Goal: Transaction & Acquisition: Purchase product/service

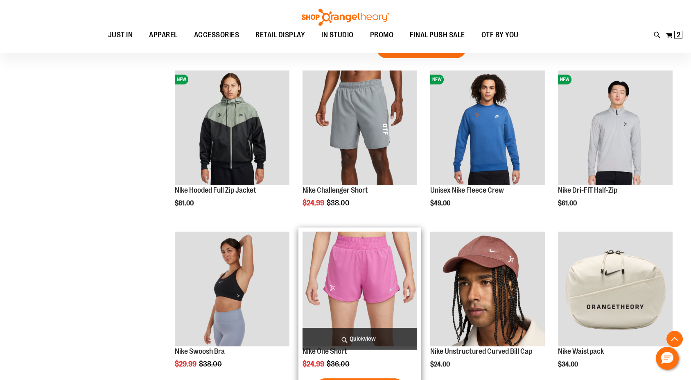
scroll to position [419, 0]
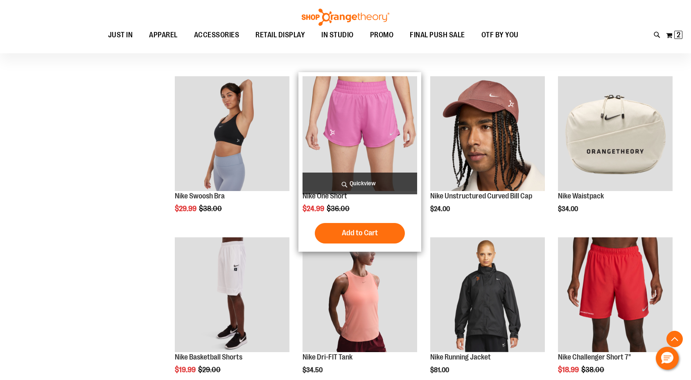
click at [356, 134] on img "product" at bounding box center [360, 133] width 115 height 115
click at [369, 185] on span "Quickview" at bounding box center [360, 183] width 115 height 22
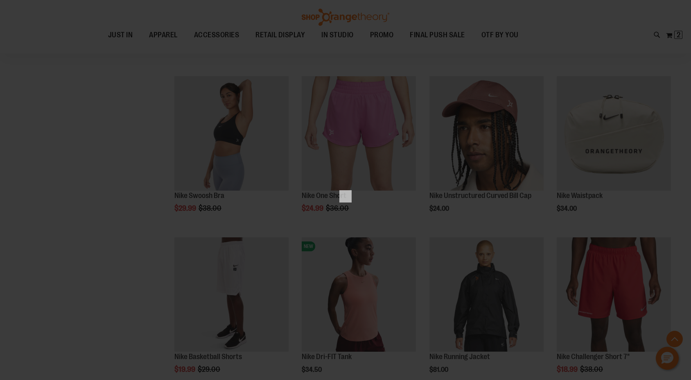
click at [356, 296] on div "×" at bounding box center [345, 190] width 691 height 380
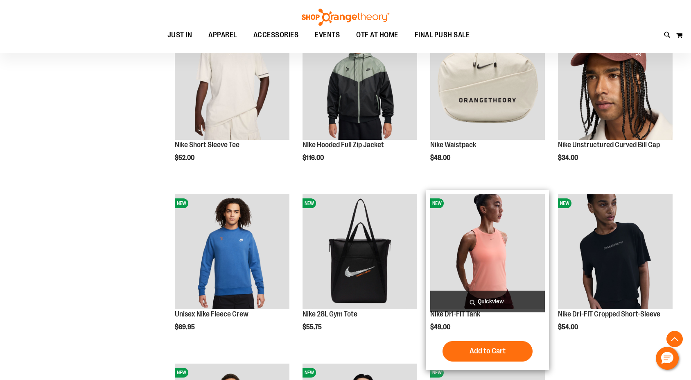
scroll to position [1244, 0]
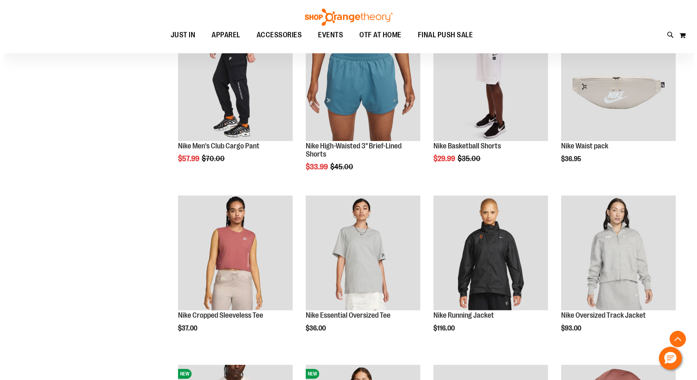
scroll to position [740, 0]
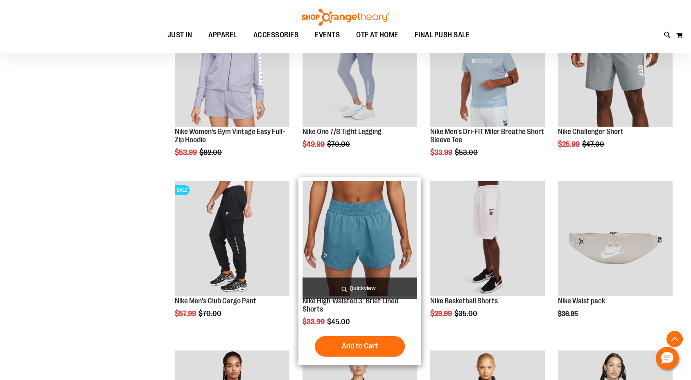
click at [351, 290] on span "Quickview" at bounding box center [360, 288] width 115 height 22
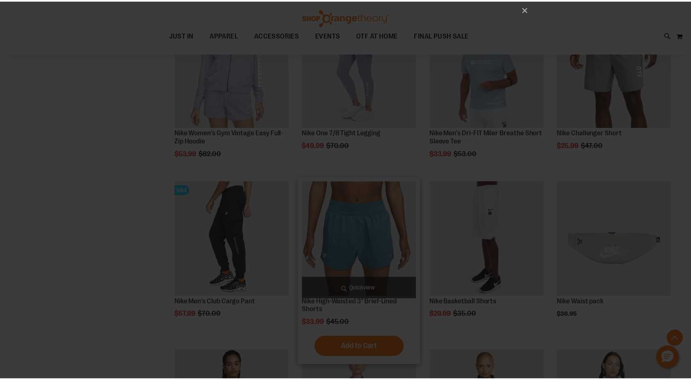
scroll to position [0, 0]
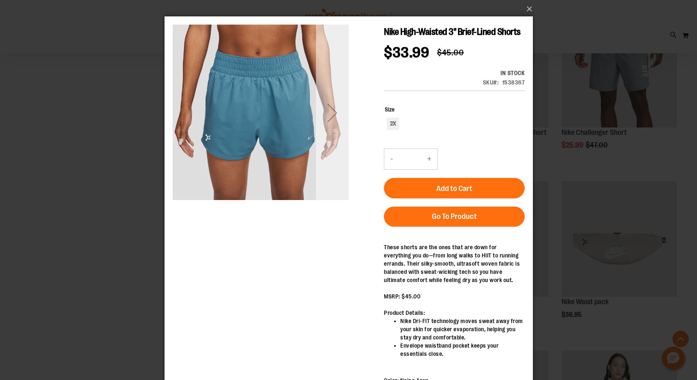
click at [331, 113] on div "Next" at bounding box center [332, 112] width 33 height 33
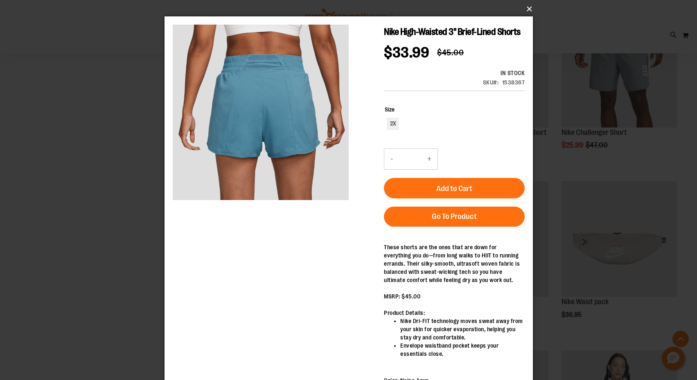
click at [531, 6] on button "×" at bounding box center [351, 9] width 369 height 18
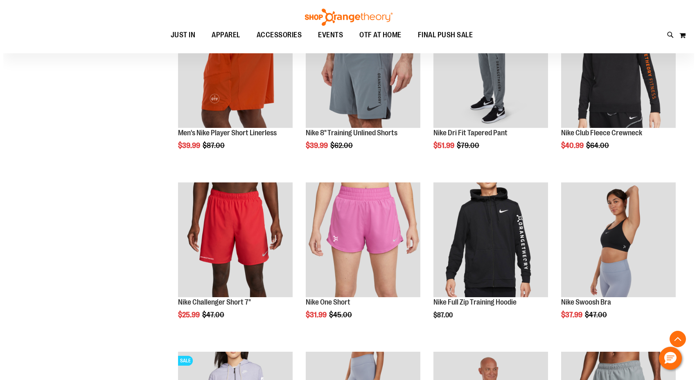
scroll to position [393, 0]
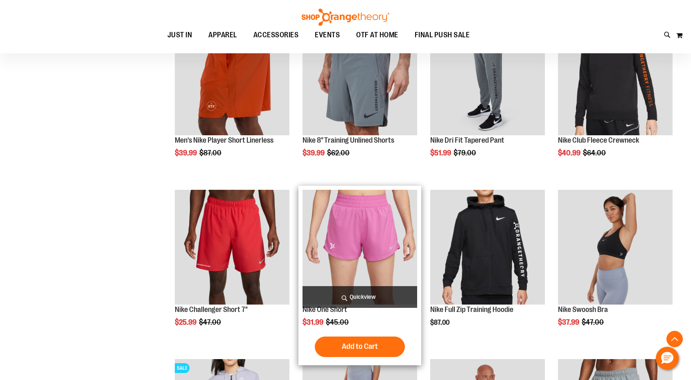
click at [353, 296] on span "Quickview" at bounding box center [360, 297] width 115 height 22
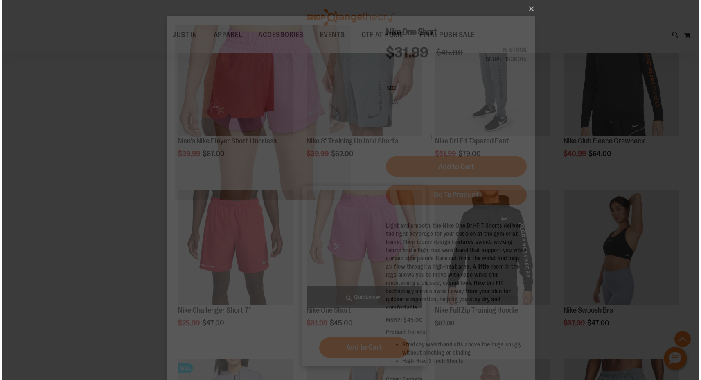
scroll to position [0, 0]
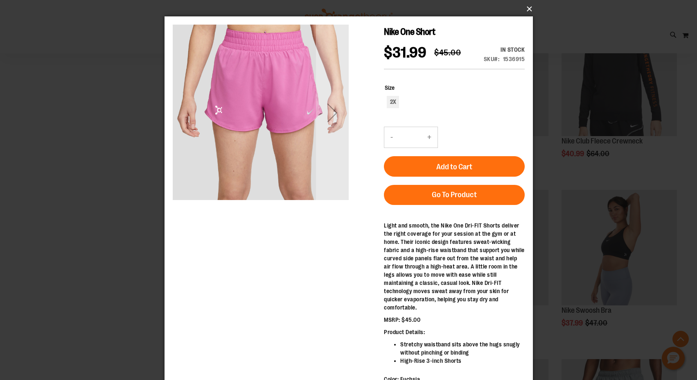
click at [529, 8] on button "×" at bounding box center [351, 9] width 369 height 18
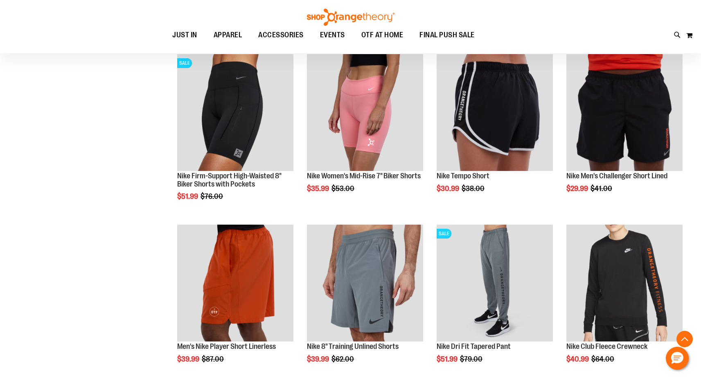
scroll to position [144, 0]
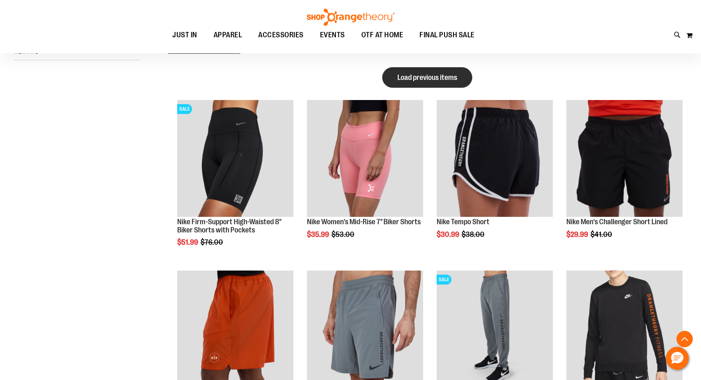
click at [431, 75] on span "Load previous items" at bounding box center [428, 77] width 60 height 8
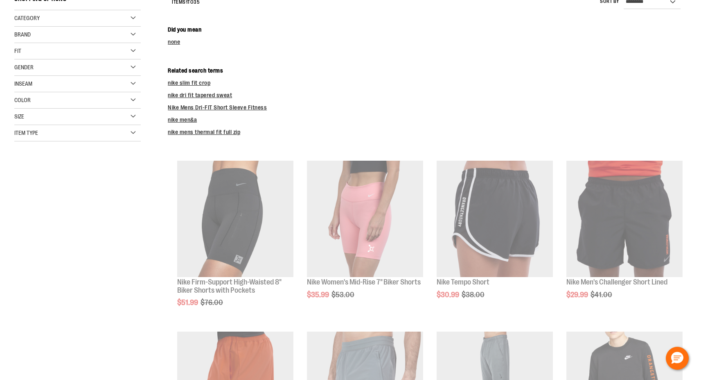
scroll to position [0, 0]
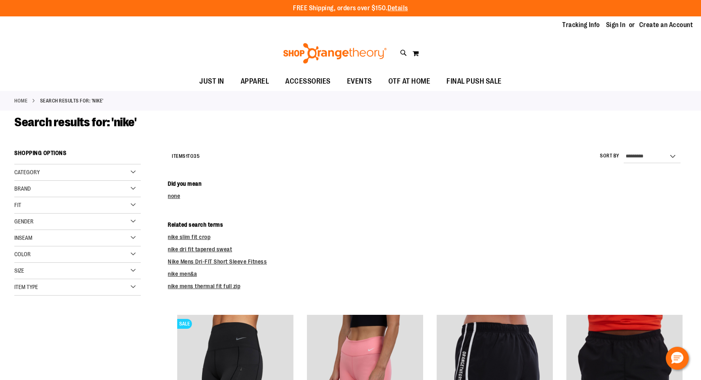
click at [337, 56] on img at bounding box center [335, 53] width 106 height 20
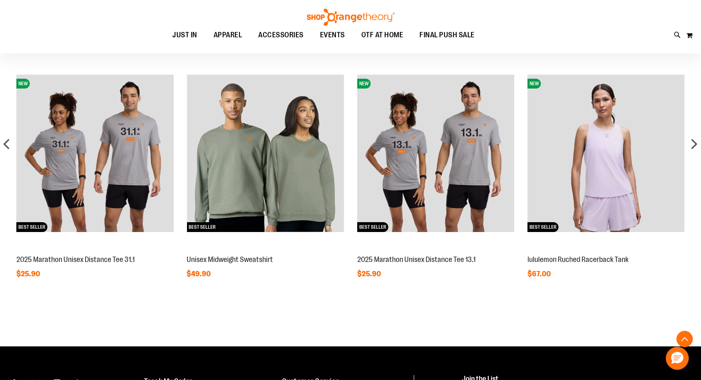
scroll to position [679, 0]
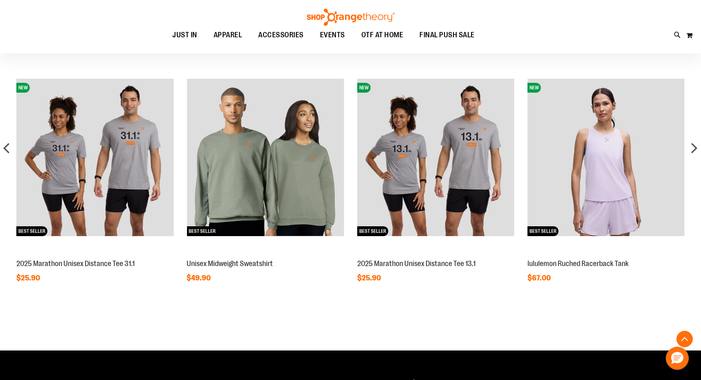
click at [301, 191] on img at bounding box center [265, 157] width 157 height 157
click at [294, 191] on img at bounding box center [265, 157] width 157 height 157
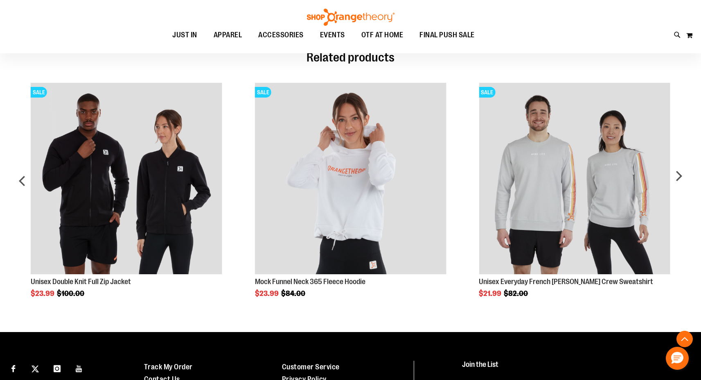
scroll to position [458, 0]
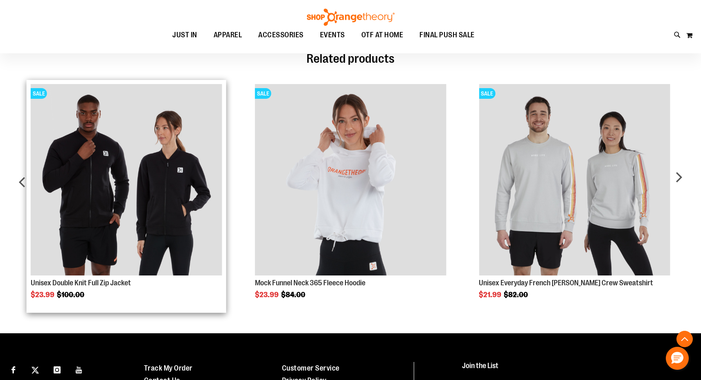
click at [161, 178] on img "Product Page Link" at bounding box center [126, 179] width 191 height 191
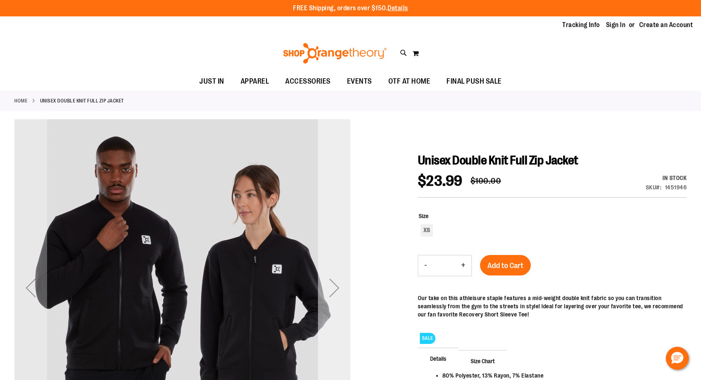
click at [340, 280] on div "Next" at bounding box center [334, 287] width 33 height 33
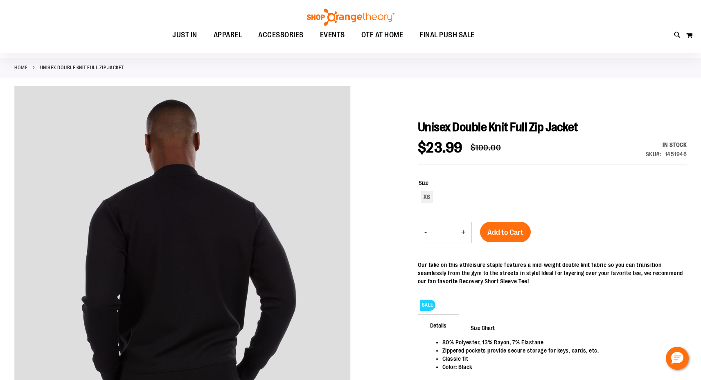
scroll to position [32, 0]
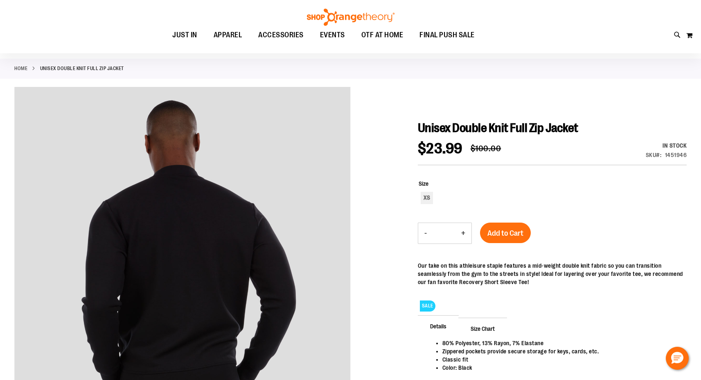
click at [335, 18] on img at bounding box center [351, 17] width 90 height 17
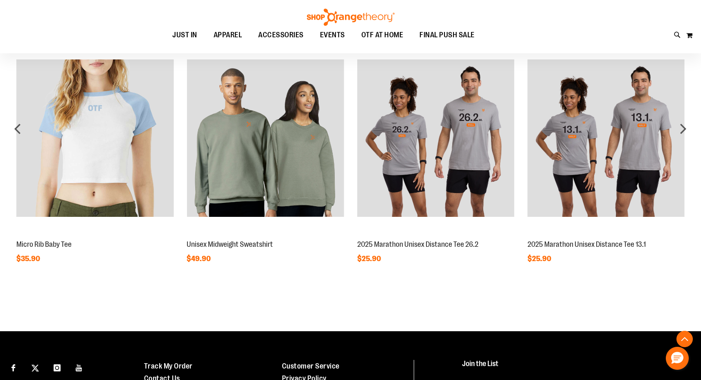
scroll to position [688, 0]
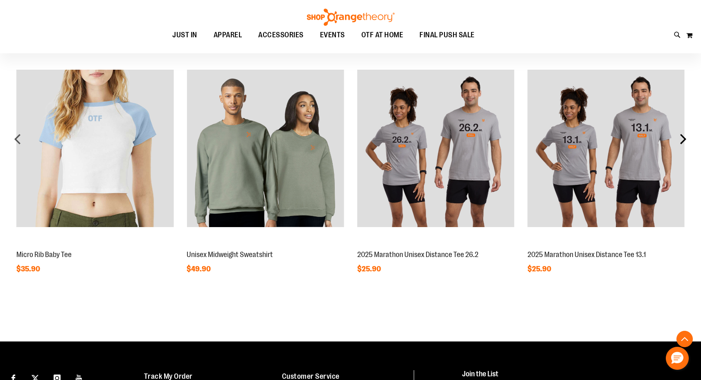
click at [683, 140] on div "next" at bounding box center [683, 139] width 16 height 16
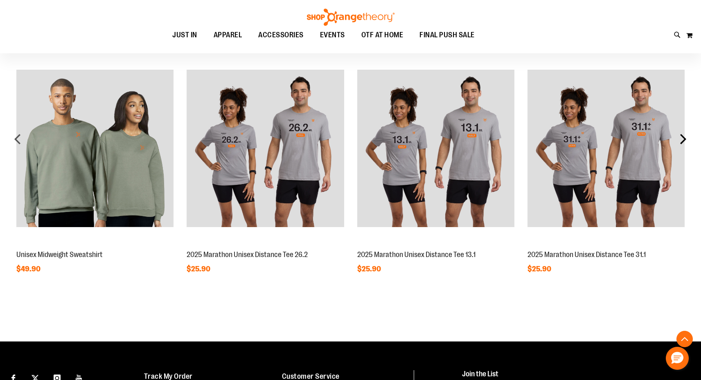
click at [683, 140] on div "next" at bounding box center [683, 139] width 16 height 16
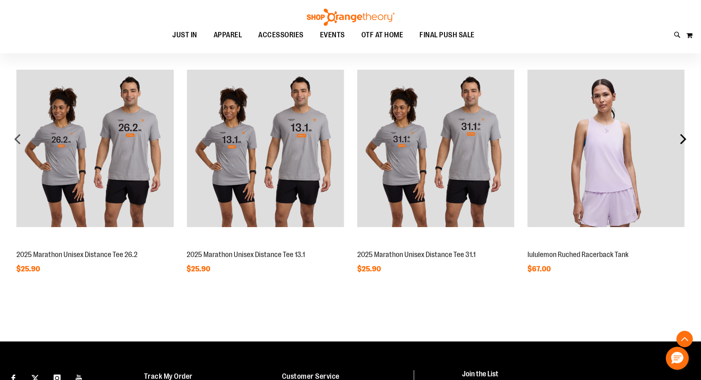
click at [683, 140] on div "next" at bounding box center [683, 139] width 16 height 16
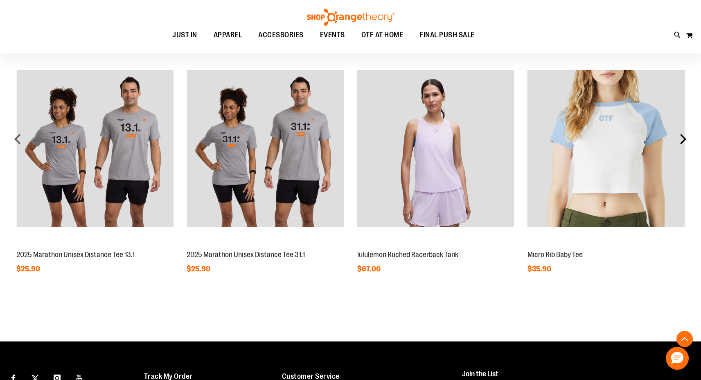
click at [683, 140] on div "next" at bounding box center [683, 139] width 16 height 16
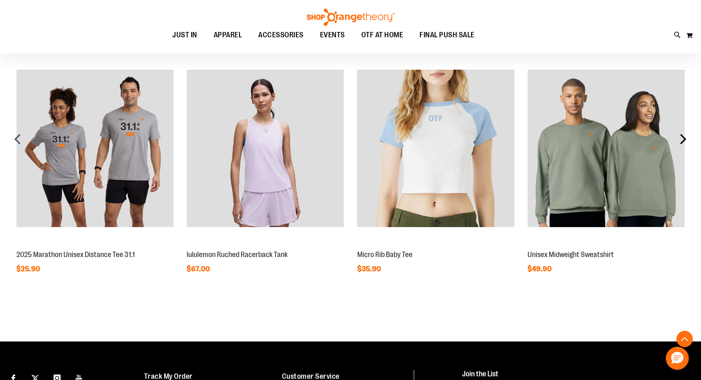
click at [683, 140] on div "next" at bounding box center [683, 139] width 16 height 16
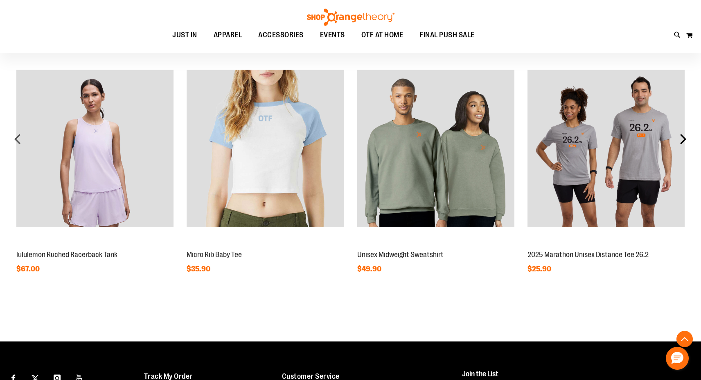
click at [683, 140] on div "next" at bounding box center [683, 139] width 16 height 16
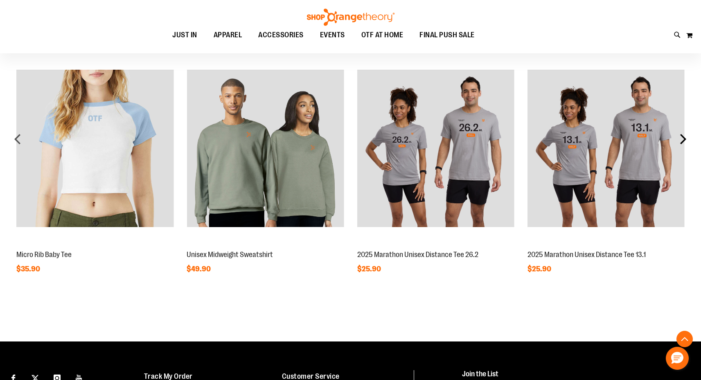
click at [683, 140] on div "next" at bounding box center [683, 139] width 16 height 16
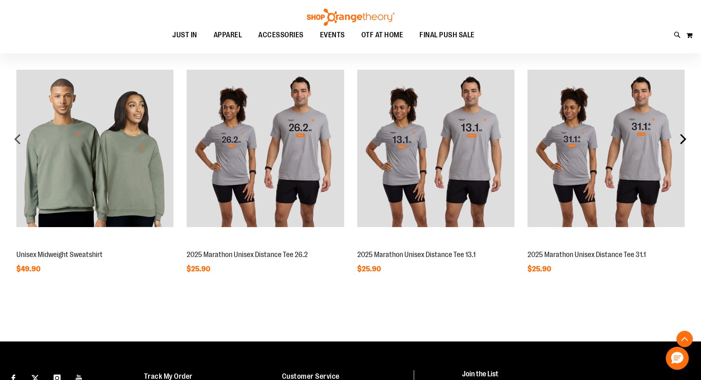
click at [683, 140] on div "next" at bounding box center [683, 139] width 16 height 16
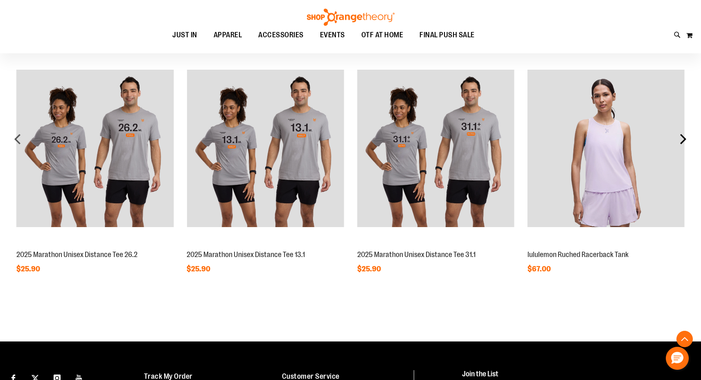
click at [683, 140] on div "next" at bounding box center [683, 139] width 16 height 16
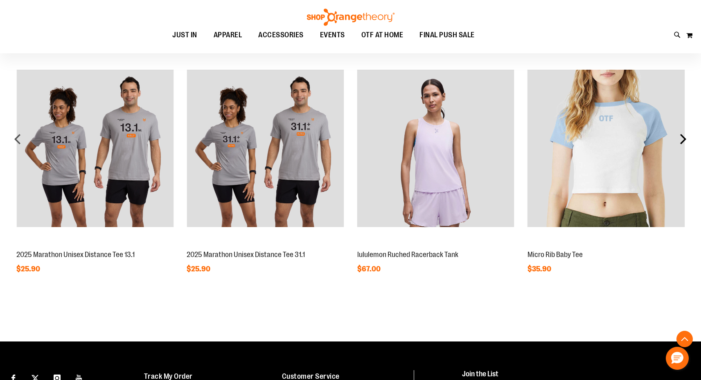
click at [683, 140] on div "next" at bounding box center [683, 139] width 16 height 16
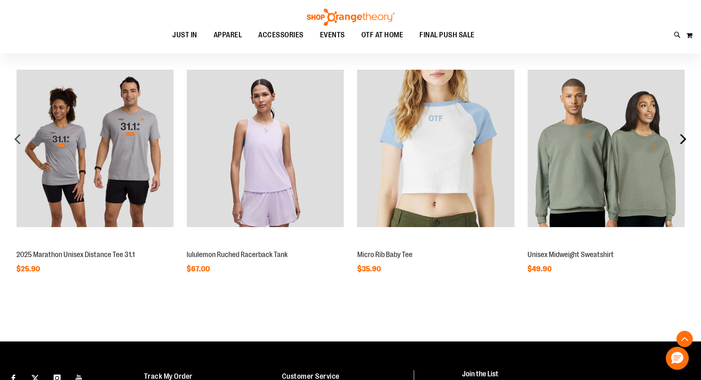
click at [683, 140] on div "next" at bounding box center [683, 139] width 16 height 16
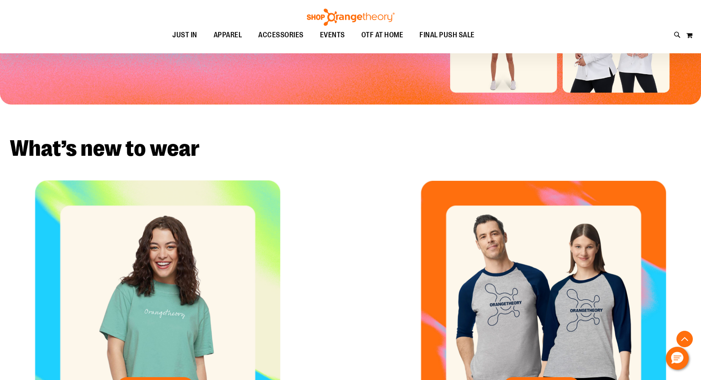
scroll to position [0, 0]
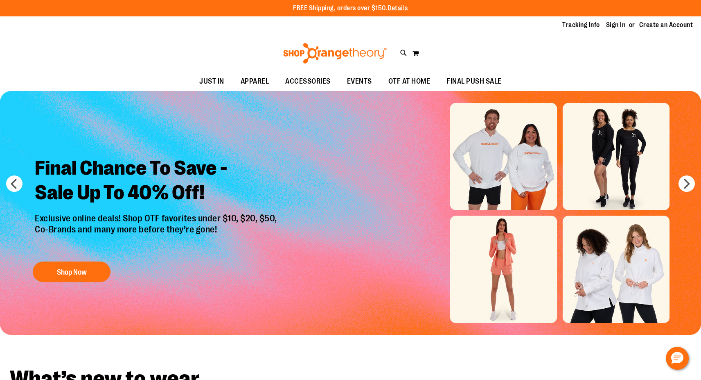
click at [337, 54] on img at bounding box center [335, 53] width 106 height 20
click at [63, 271] on button "Shop Now" at bounding box center [72, 271] width 78 height 20
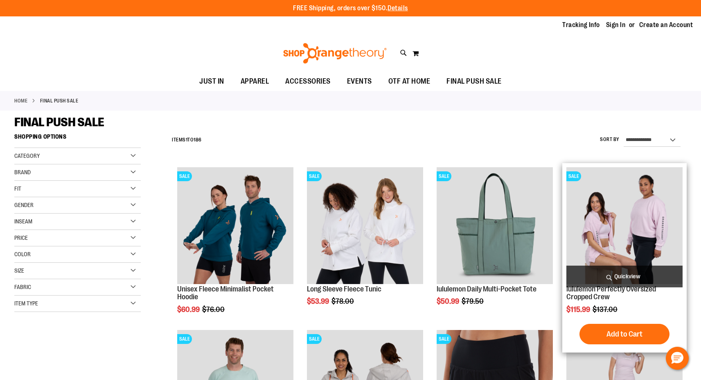
click at [609, 221] on img "product" at bounding box center [625, 225] width 116 height 116
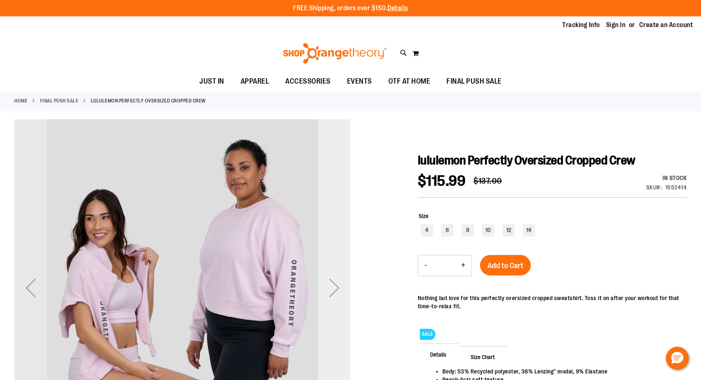
click at [339, 281] on div "Next" at bounding box center [334, 287] width 33 height 33
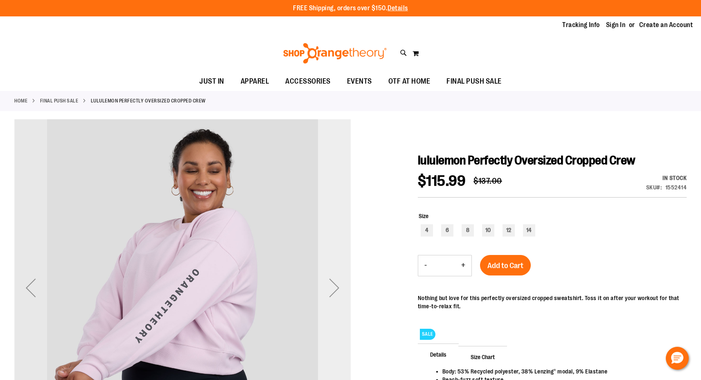
click at [339, 281] on div "Next" at bounding box center [334, 287] width 33 height 33
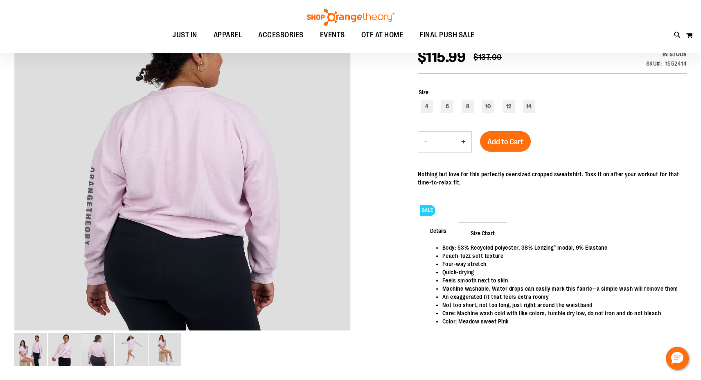
scroll to position [117, 0]
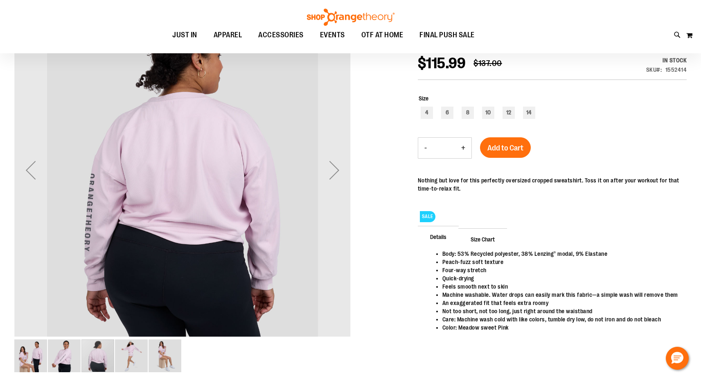
click at [168, 354] on img "image 5 of 5" at bounding box center [165, 355] width 33 height 33
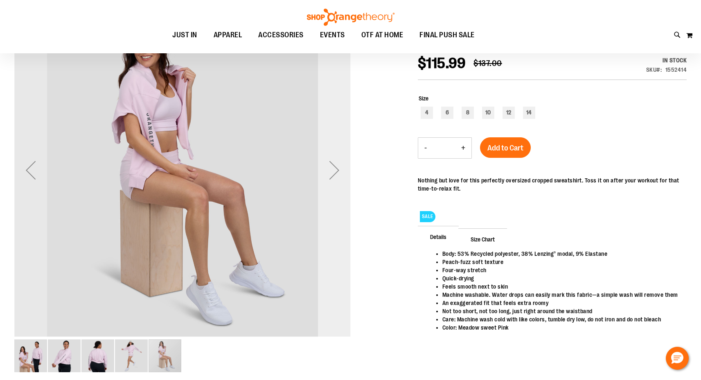
click at [331, 170] on div "Next" at bounding box center [334, 170] width 33 height 33
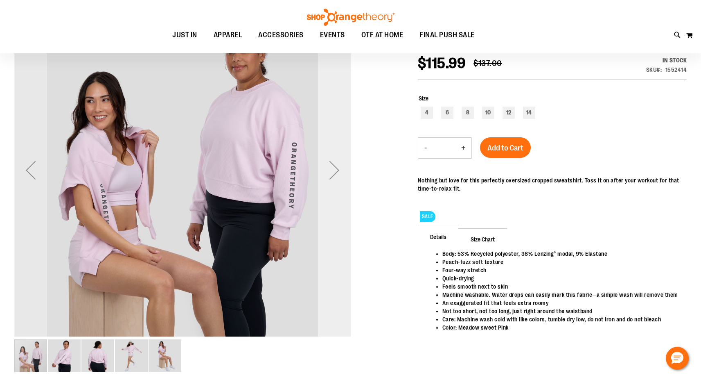
click at [331, 170] on div "Next" at bounding box center [334, 170] width 33 height 33
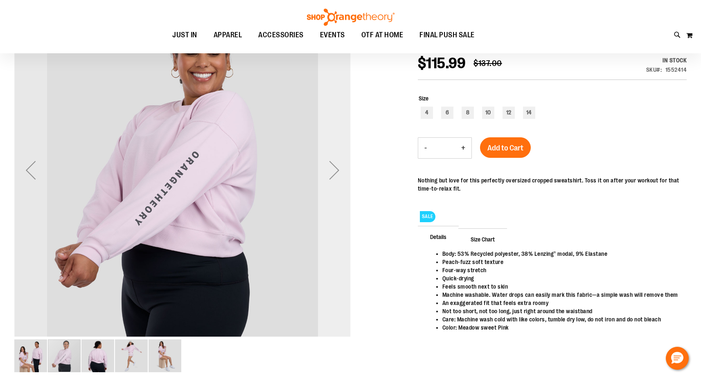
click at [331, 170] on div "Next" at bounding box center [334, 170] width 33 height 33
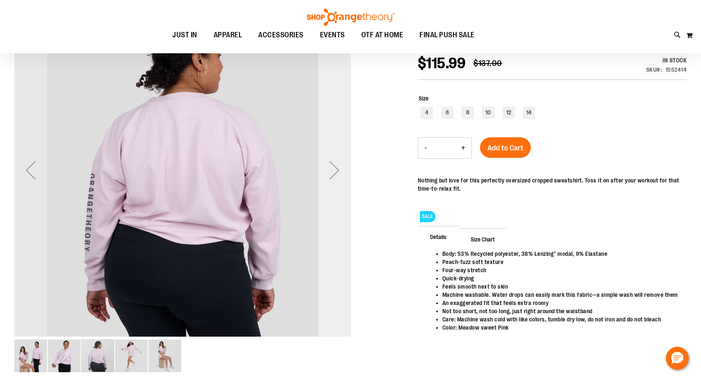
click at [331, 170] on div "Next" at bounding box center [334, 170] width 33 height 33
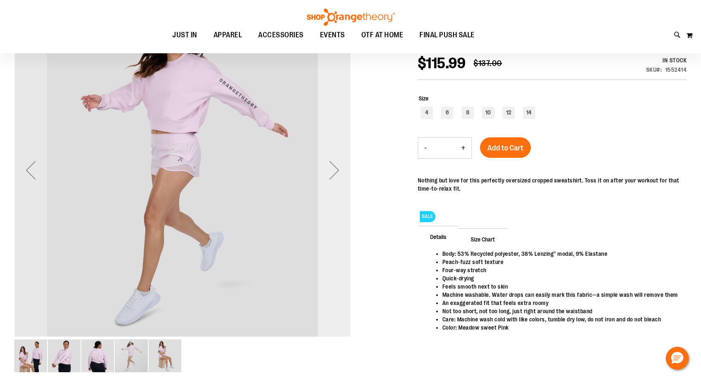
click at [331, 170] on div "Next" at bounding box center [334, 170] width 33 height 33
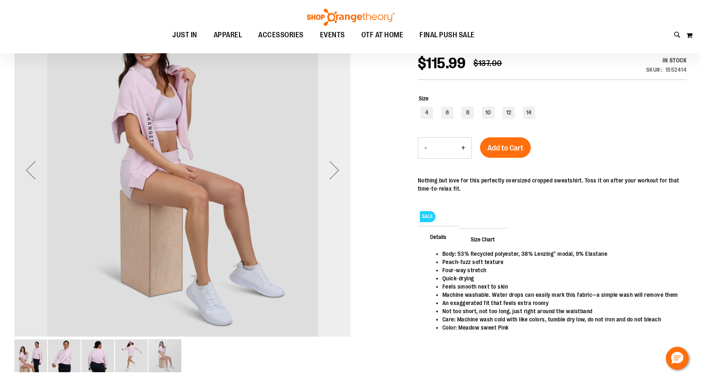
click at [331, 170] on div "Next" at bounding box center [334, 170] width 33 height 33
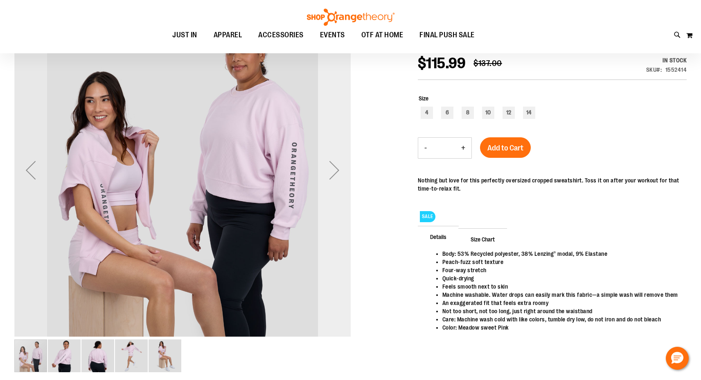
click at [331, 170] on div "Next" at bounding box center [334, 170] width 33 height 33
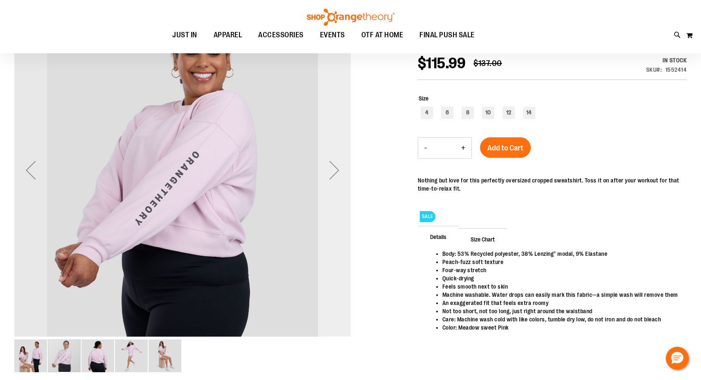
click at [331, 170] on div "Next" at bounding box center [334, 170] width 33 height 33
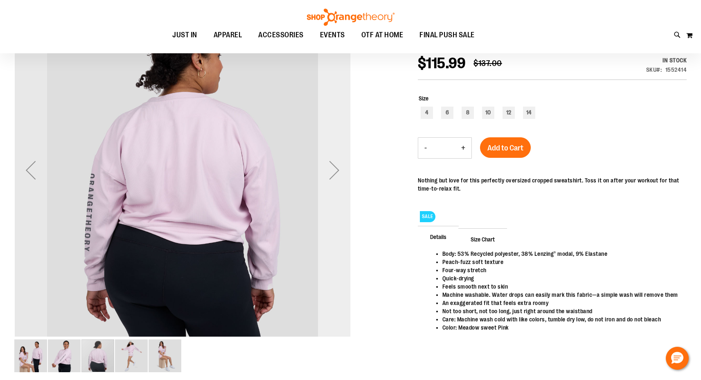
click at [331, 170] on div "Next" at bounding box center [334, 170] width 33 height 33
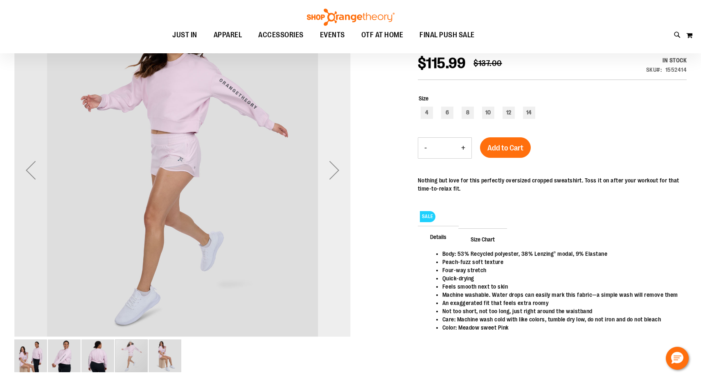
click at [331, 170] on div "Next" at bounding box center [334, 170] width 33 height 33
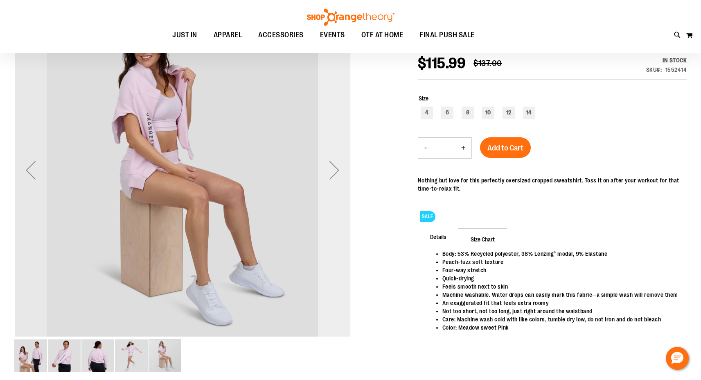
click at [331, 170] on div "Next" at bounding box center [334, 170] width 33 height 33
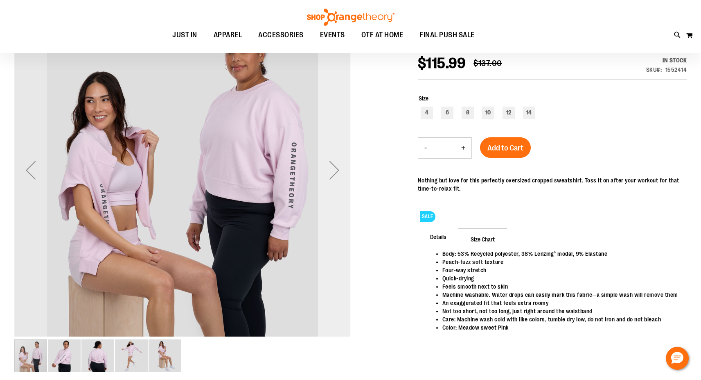
click at [331, 170] on div "Next" at bounding box center [334, 170] width 33 height 33
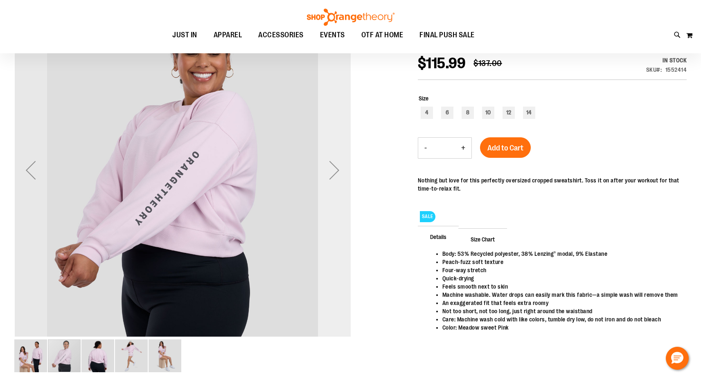
click at [331, 170] on div "Next" at bounding box center [334, 170] width 33 height 33
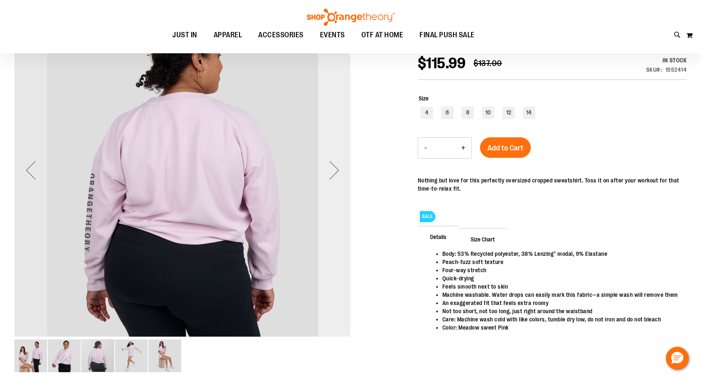
click at [331, 170] on div "Next" at bounding box center [334, 170] width 33 height 33
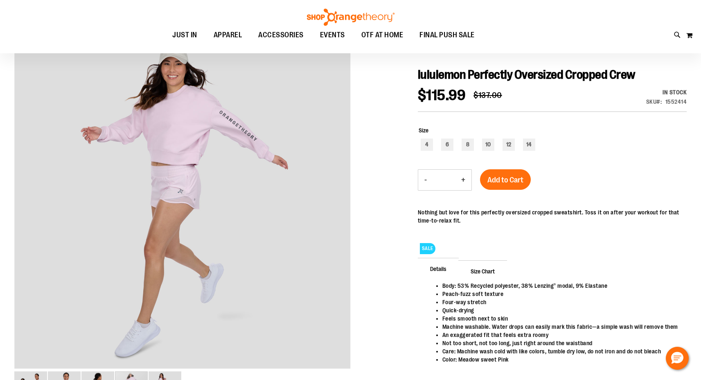
scroll to position [83, 0]
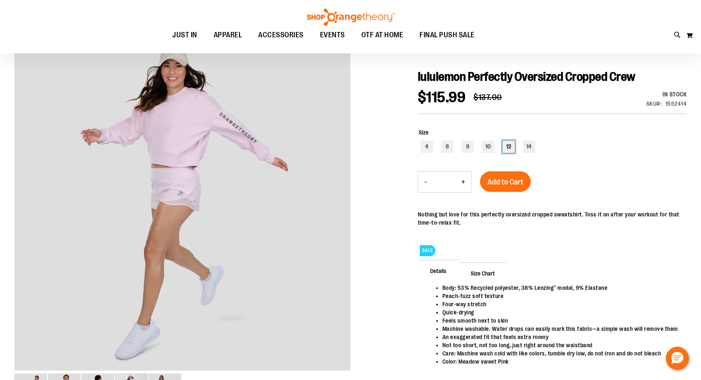
click at [508, 148] on div "12" at bounding box center [509, 146] width 12 height 12
type input "***"
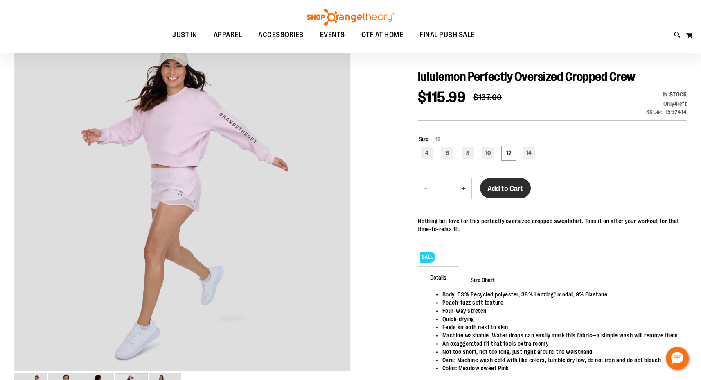
click at [495, 186] on span "Add to Cart" at bounding box center [506, 188] width 36 height 9
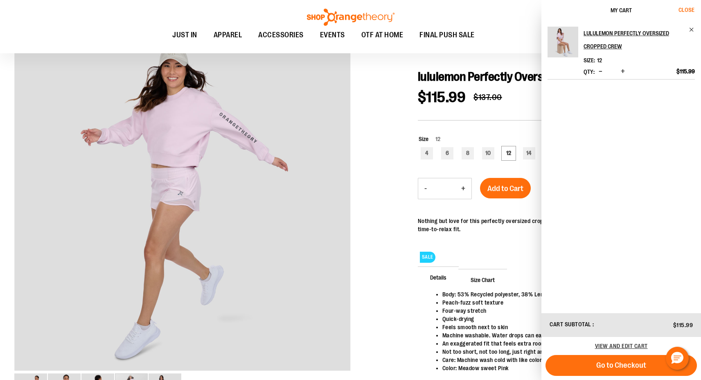
click at [683, 11] on span "Close" at bounding box center [687, 10] width 16 height 7
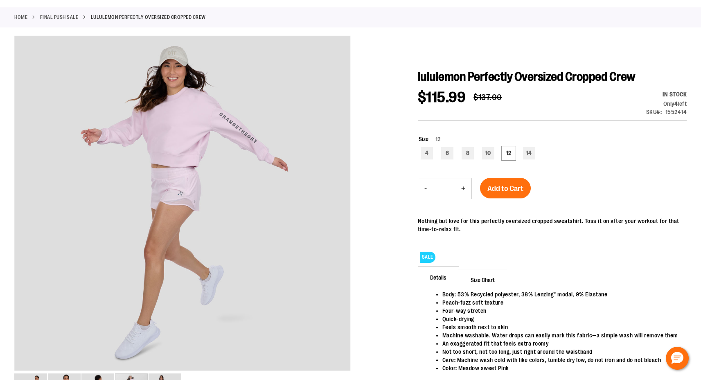
scroll to position [0, 0]
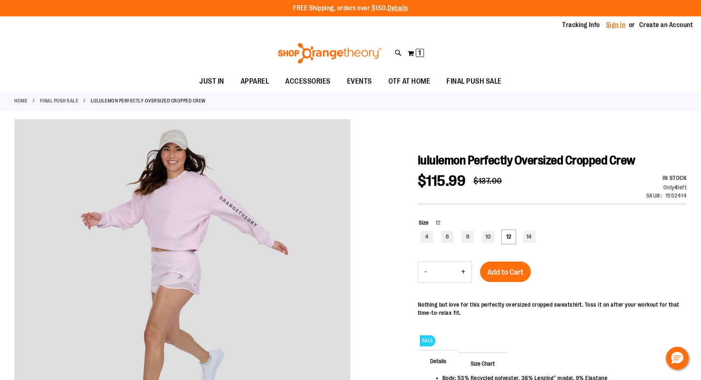
click at [613, 24] on link "Sign In" at bounding box center [616, 24] width 20 height 9
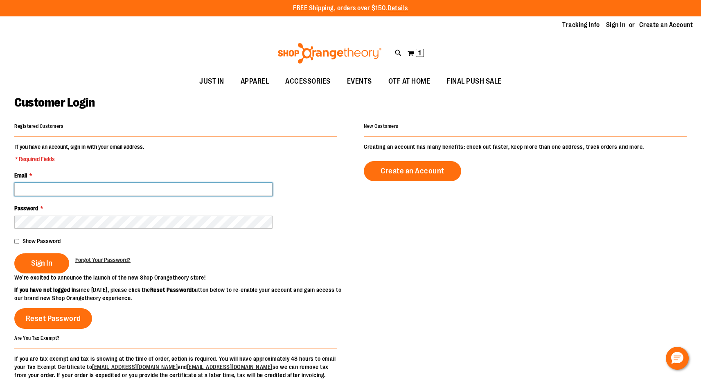
type input "**********"
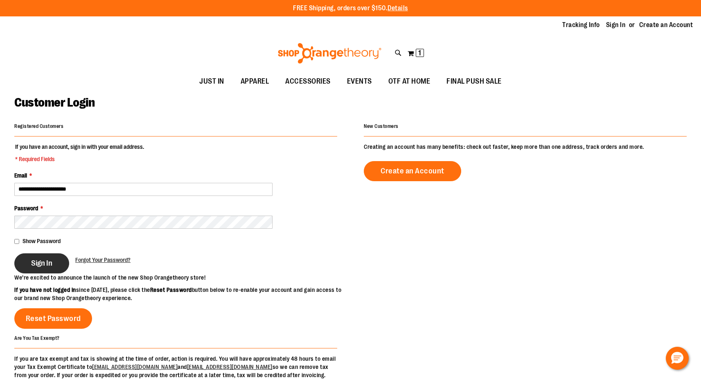
click at [43, 265] on span "Sign In" at bounding box center [41, 262] width 21 height 9
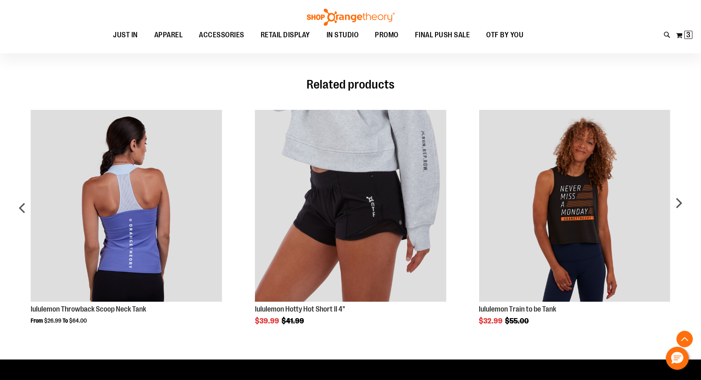
scroll to position [578, 0]
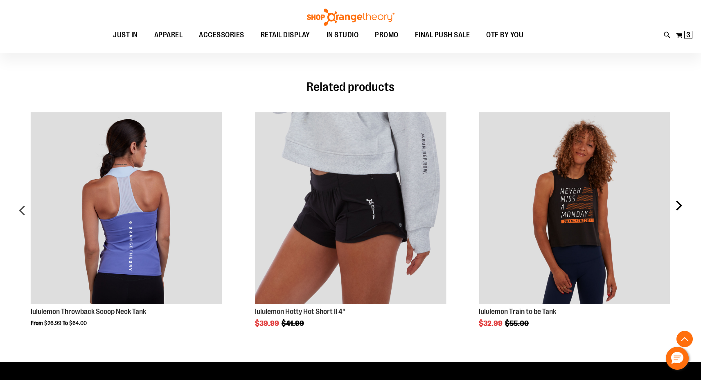
click at [677, 208] on div "next" at bounding box center [679, 213] width 16 height 226
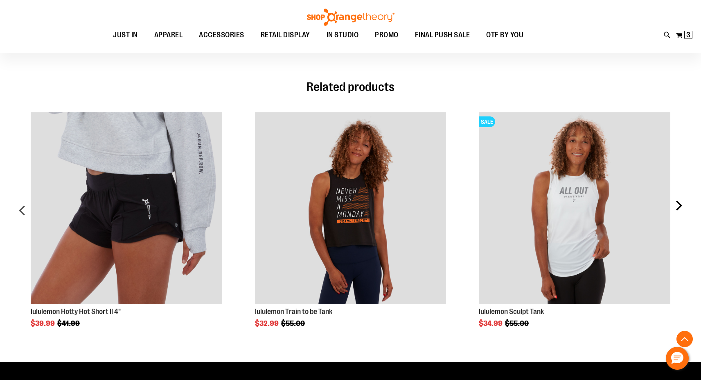
click at [677, 208] on div "next" at bounding box center [679, 213] width 16 height 226
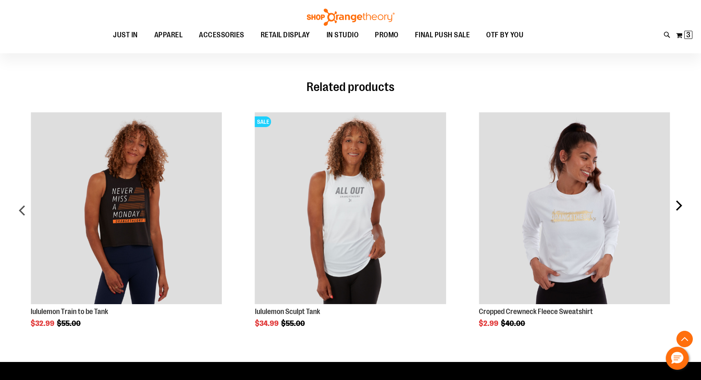
click at [677, 208] on div "next" at bounding box center [679, 213] width 16 height 226
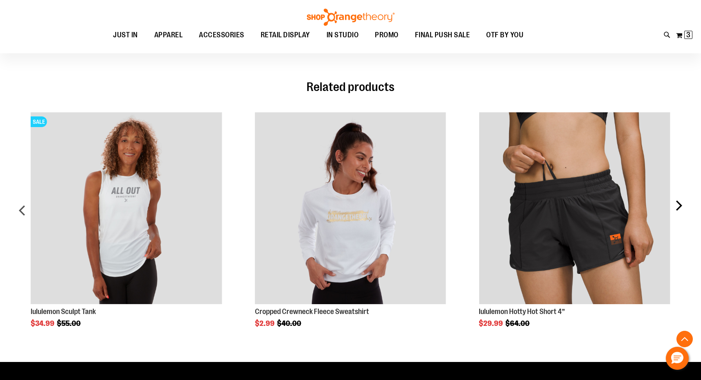
click at [677, 208] on div "next" at bounding box center [679, 213] width 16 height 226
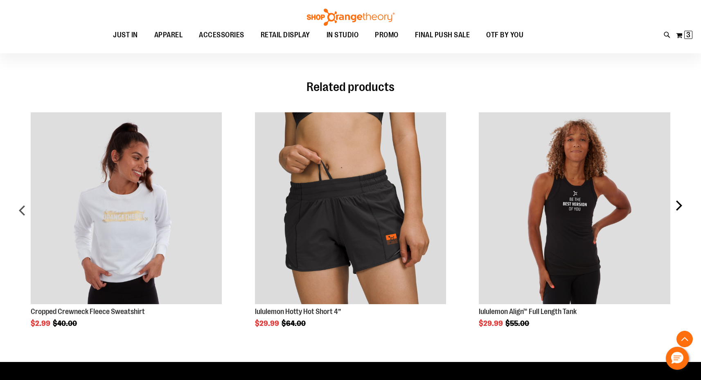
click at [677, 208] on div "next" at bounding box center [679, 213] width 16 height 226
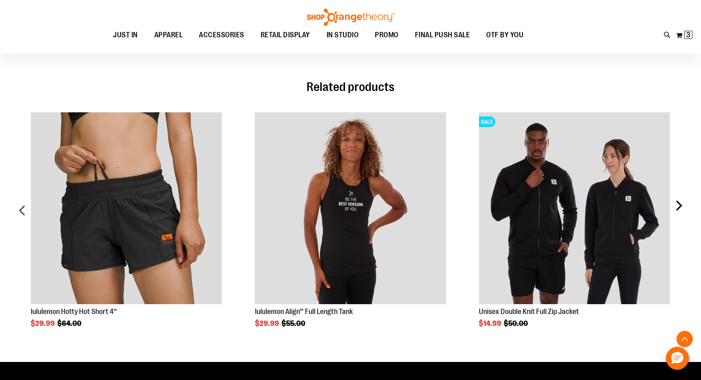
click at [677, 208] on div "next" at bounding box center [679, 213] width 16 height 226
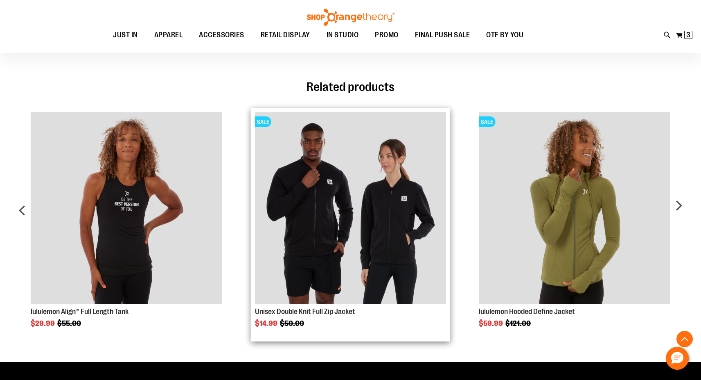
click at [364, 231] on img "Product Page Link" at bounding box center [350, 207] width 191 height 191
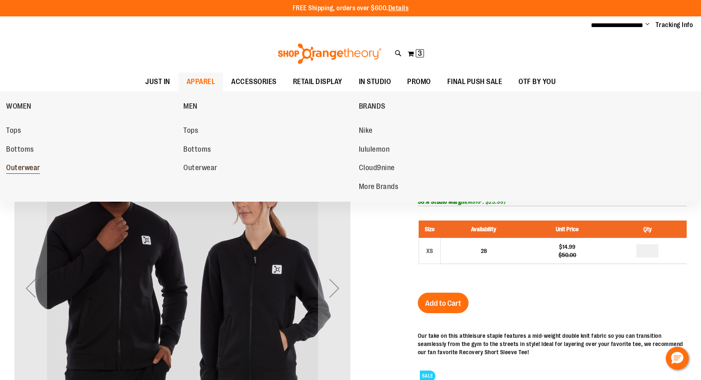
click at [29, 168] on span "Outerwear" at bounding box center [23, 168] width 34 height 10
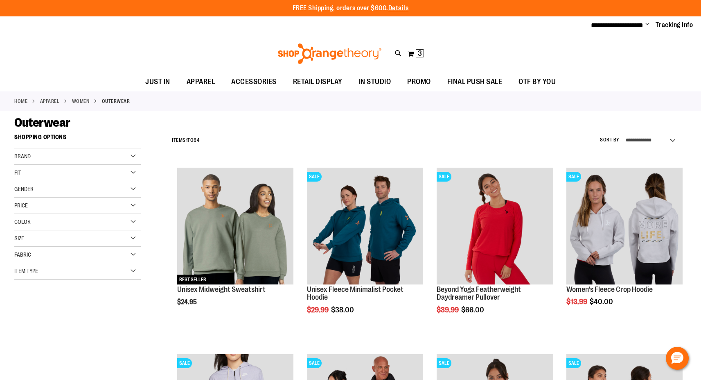
click at [559, 145] on div "**********" at bounding box center [427, 140] width 519 height 21
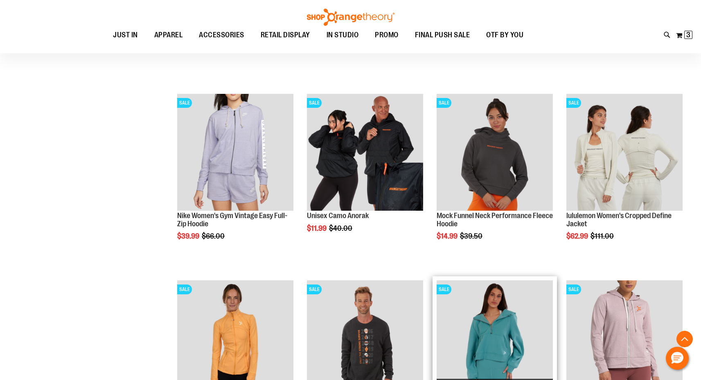
scroll to position [325, 0]
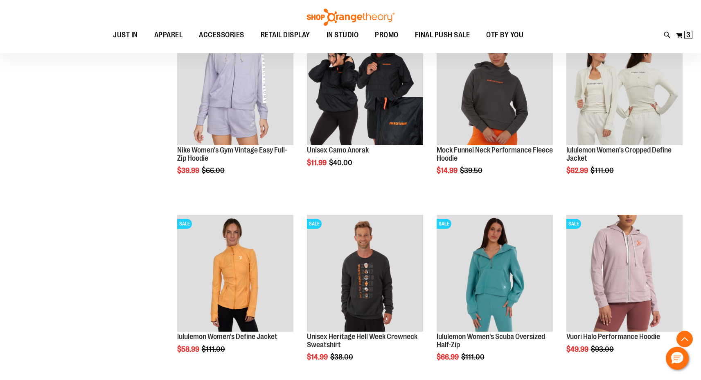
scroll to position [337, 0]
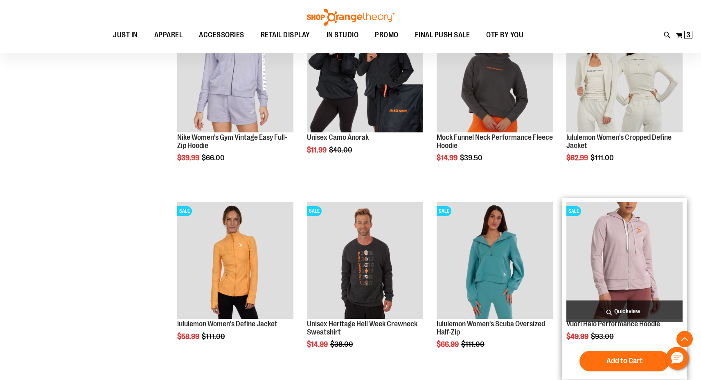
click at [633, 240] on img "product" at bounding box center [625, 260] width 116 height 116
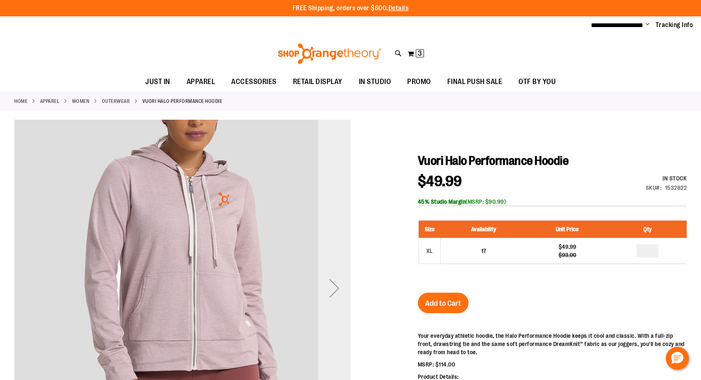
click at [346, 274] on div "Next" at bounding box center [334, 287] width 33 height 33
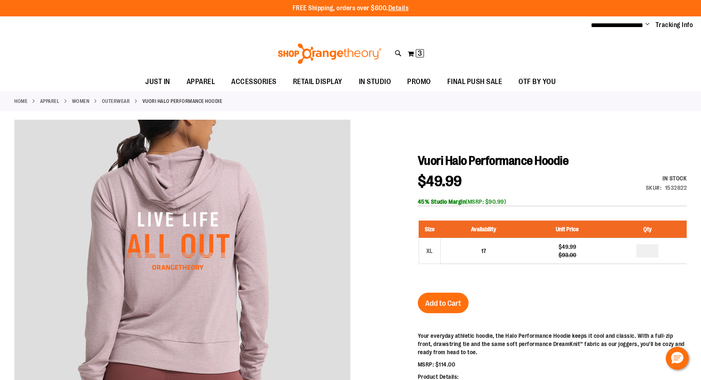
click at [619, 48] on div "Toggle Nav Search Popular Suggestions Advanced Search" at bounding box center [350, 54] width 701 height 38
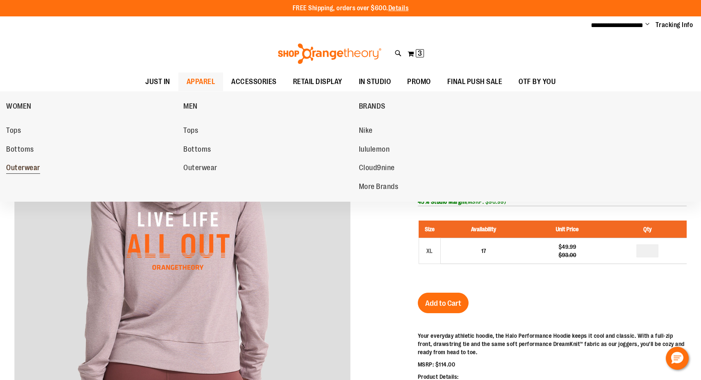
click at [22, 166] on span "Outerwear" at bounding box center [23, 168] width 34 height 10
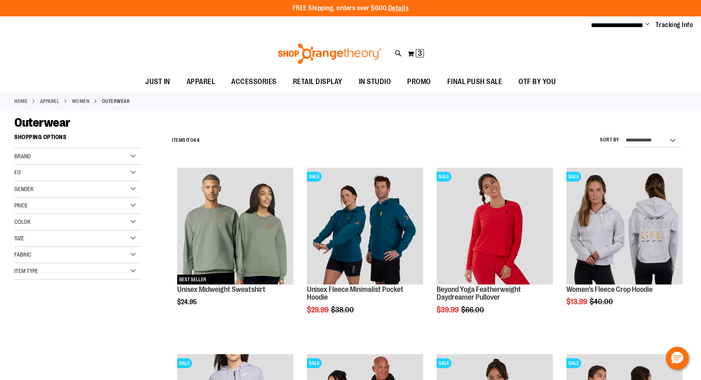
click at [21, 174] on div "Fit" at bounding box center [77, 173] width 127 height 16
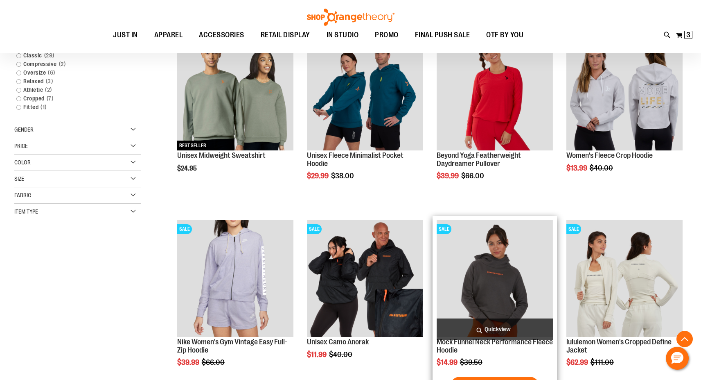
scroll to position [273, 0]
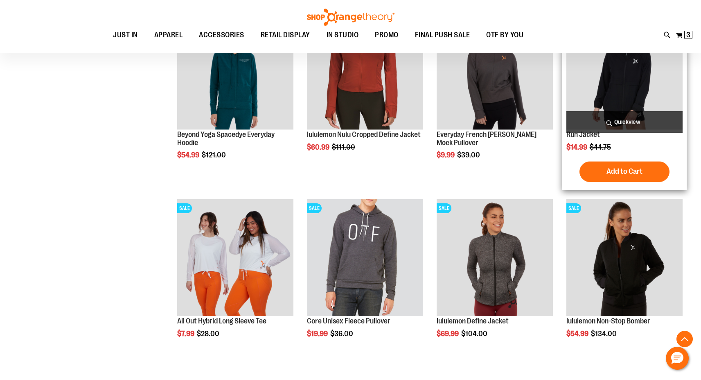
scroll to position [642, 0]
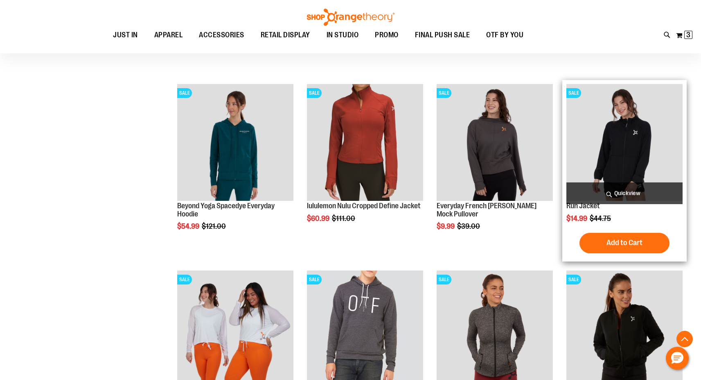
click at [626, 136] on img "product" at bounding box center [625, 142] width 116 height 116
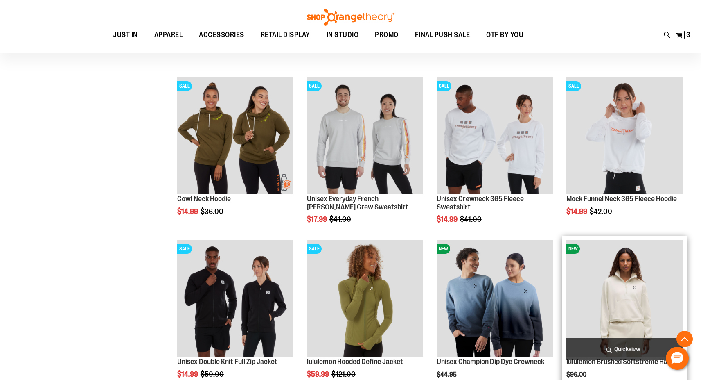
scroll to position [505, 0]
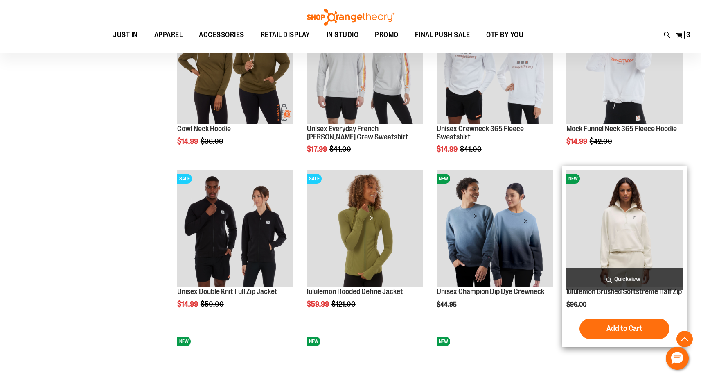
click at [624, 231] on img "product" at bounding box center [625, 228] width 116 height 116
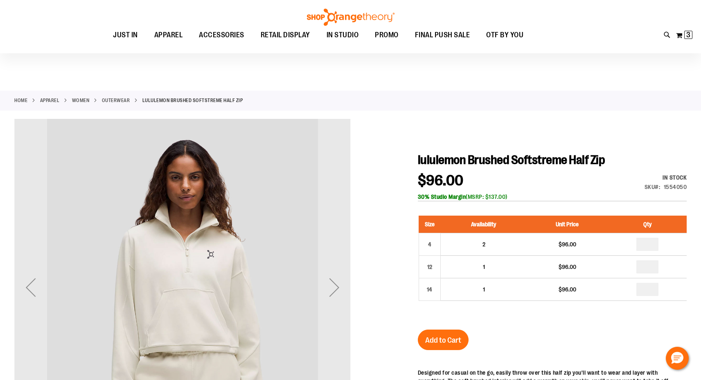
scroll to position [57, 0]
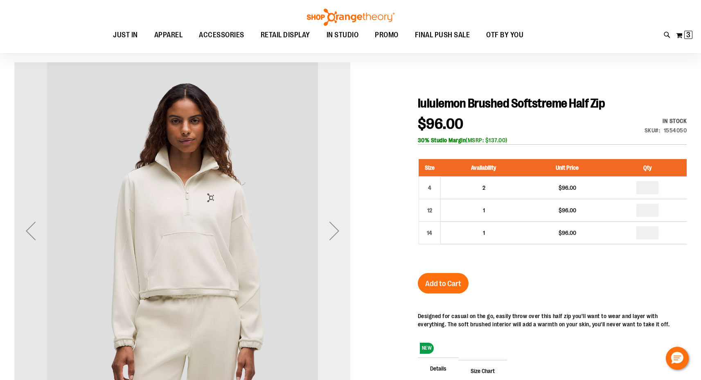
click at [344, 231] on div "Next" at bounding box center [334, 230] width 33 height 33
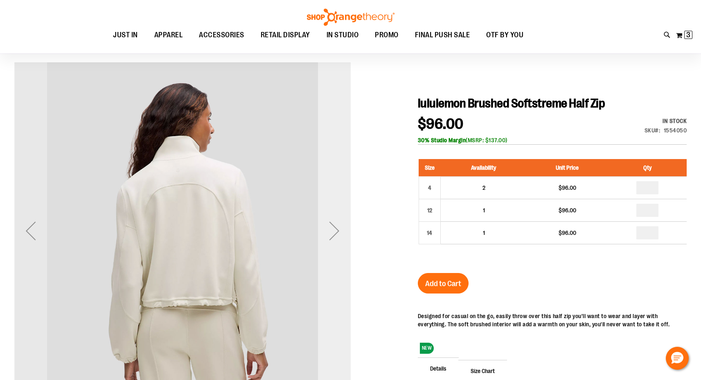
click at [344, 231] on div "Next" at bounding box center [334, 230] width 33 height 33
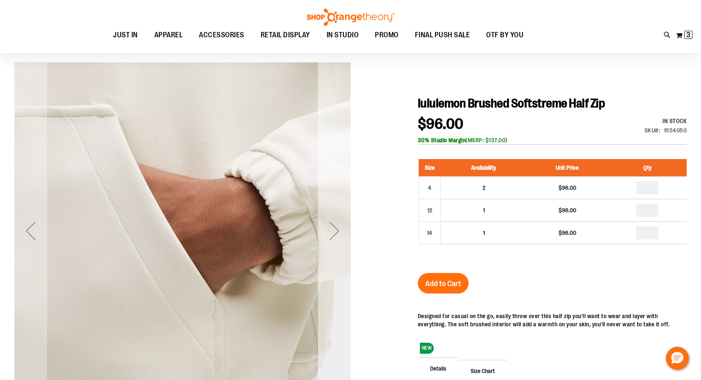
click at [344, 231] on div "Next" at bounding box center [334, 230] width 33 height 33
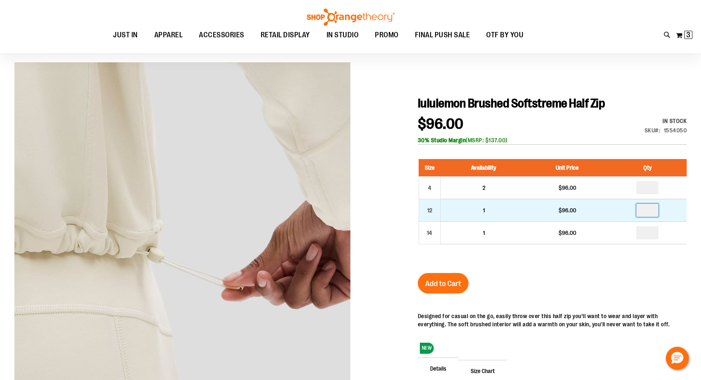
click at [647, 207] on input "number" at bounding box center [648, 210] width 22 height 13
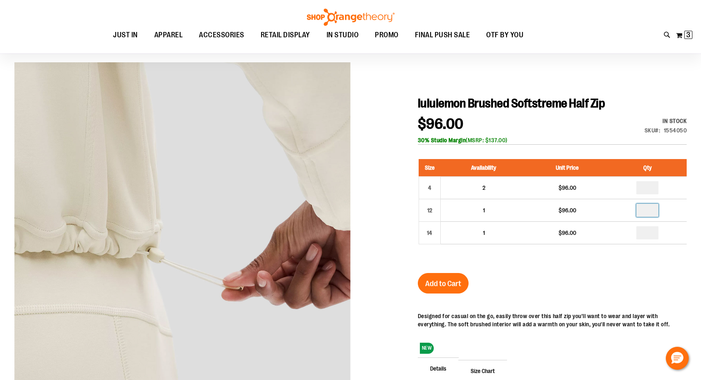
type input "*"
click at [640, 257] on div "Size Availability Unit Price Qty 4 2 $96.00 * 12 1" at bounding box center [552, 208] width 269 height 114
click at [456, 288] on button "Add to Cart" at bounding box center [443, 283] width 51 height 20
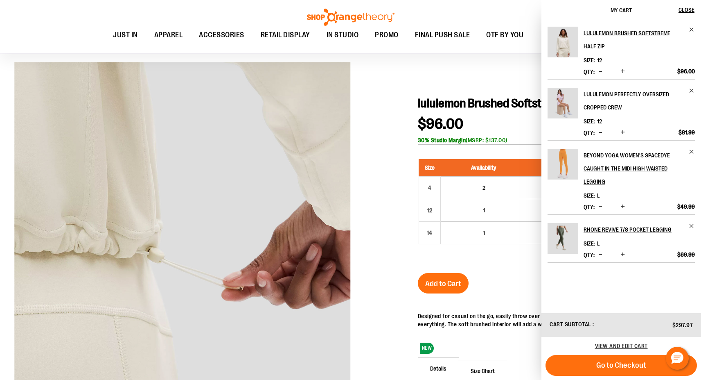
click at [524, 94] on div at bounding box center [350, 266] width 673 height 409
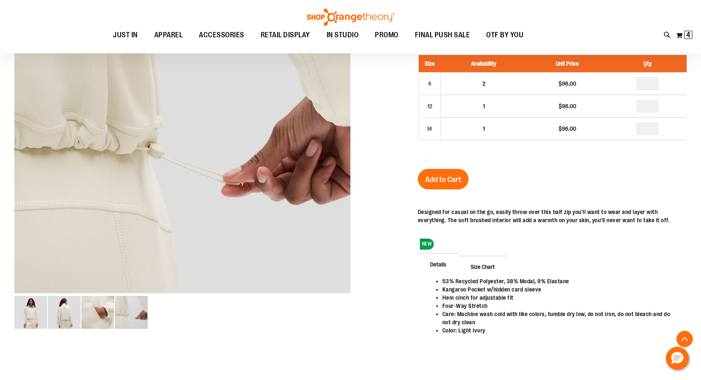
scroll to position [0, 0]
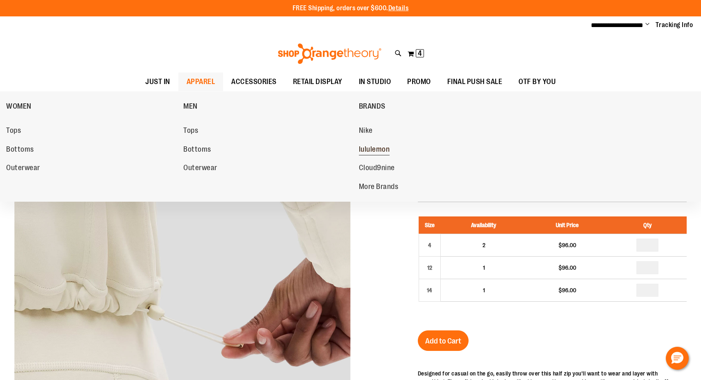
click at [379, 150] on span "lululemon" at bounding box center [374, 150] width 31 height 10
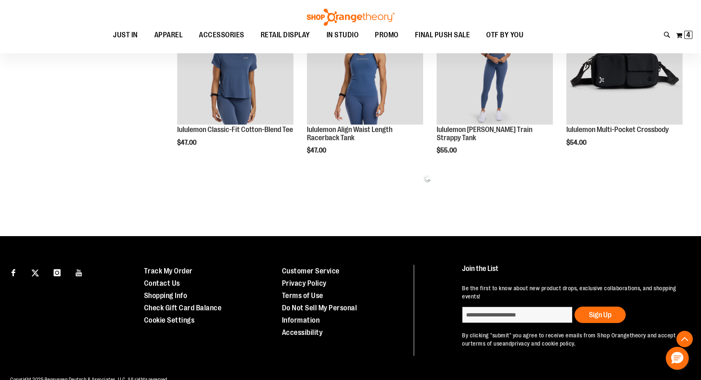
scroll to position [518, 0]
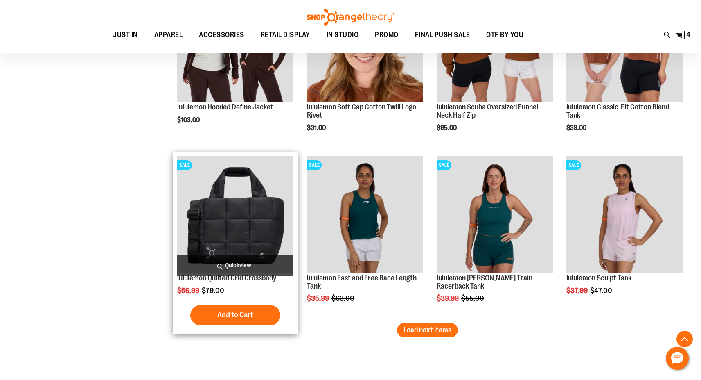
scroll to position [1525, 0]
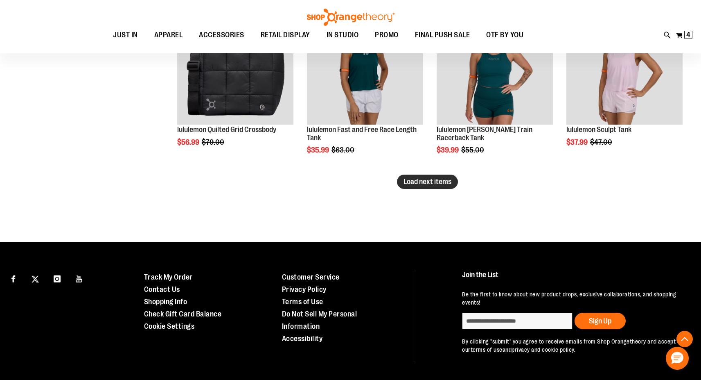
click at [452, 179] on button "Load next items" at bounding box center [427, 181] width 61 height 14
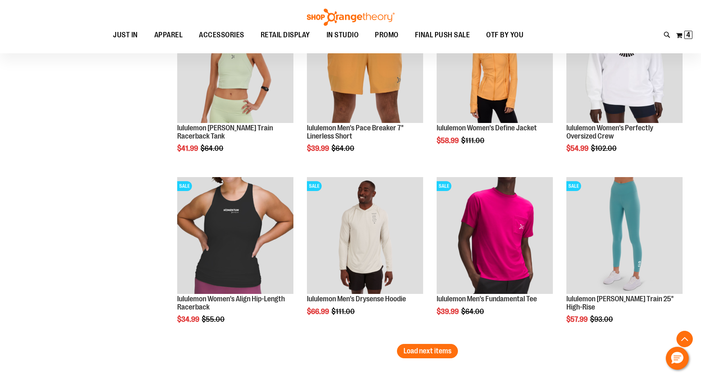
scroll to position [1922, 0]
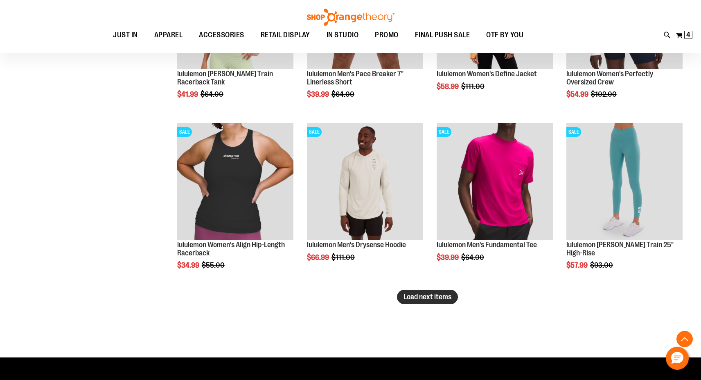
click at [419, 297] on span "Load next items" at bounding box center [428, 296] width 48 height 8
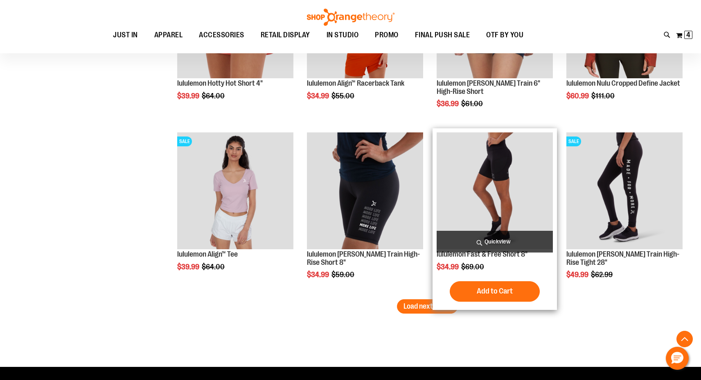
scroll to position [2491, 0]
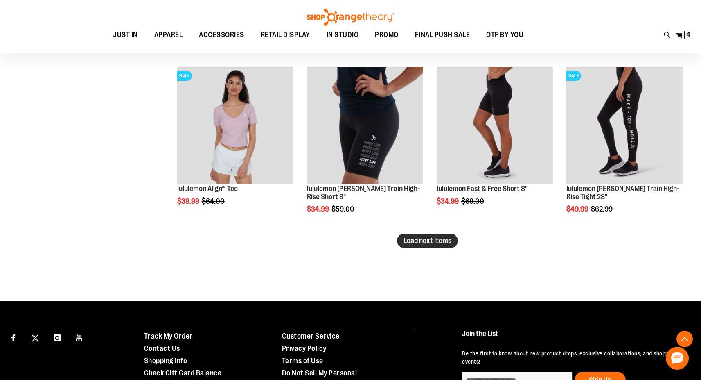
click at [422, 242] on span "Load next items" at bounding box center [428, 240] width 48 height 8
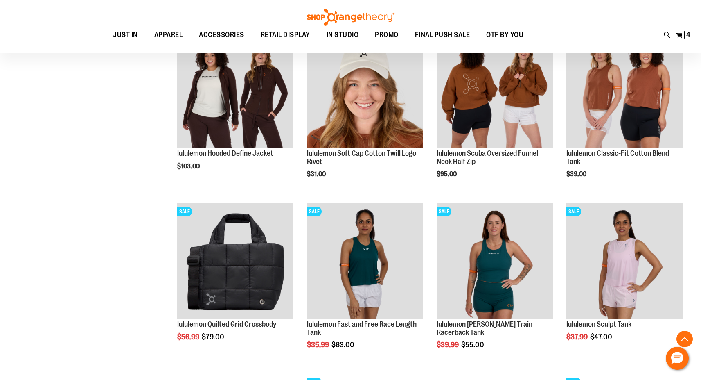
scroll to position [1039, 0]
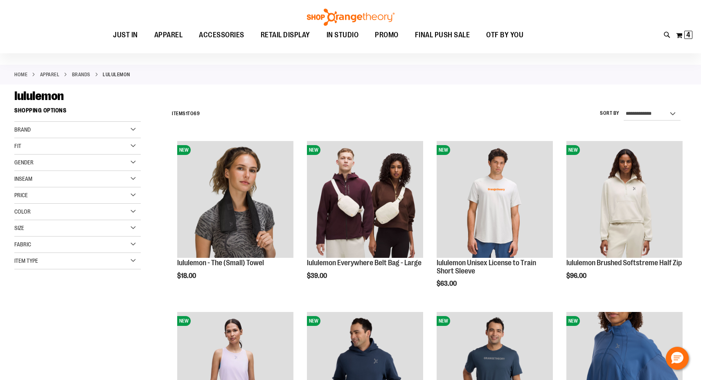
scroll to position [43, 0]
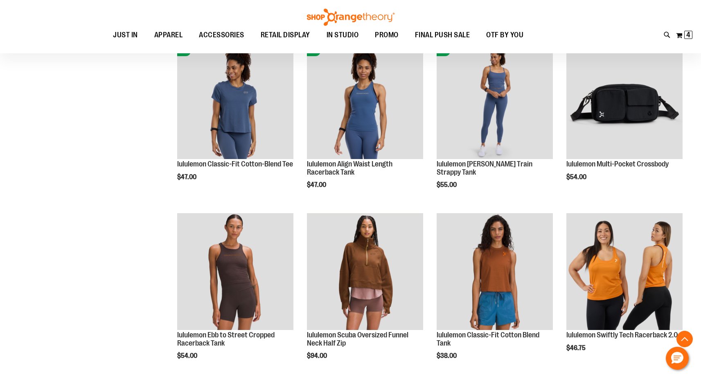
scroll to position [540, 0]
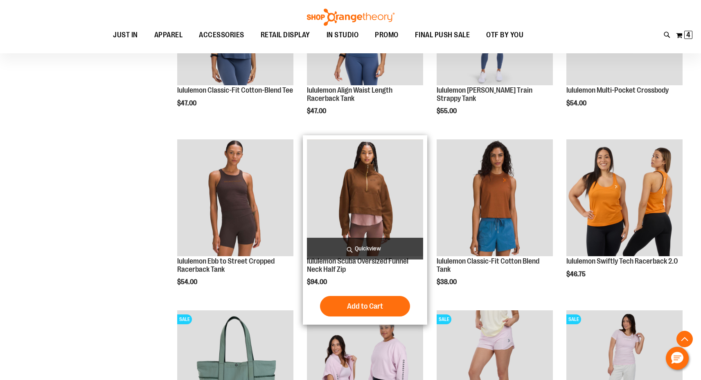
click at [384, 198] on img "product" at bounding box center [365, 197] width 116 height 116
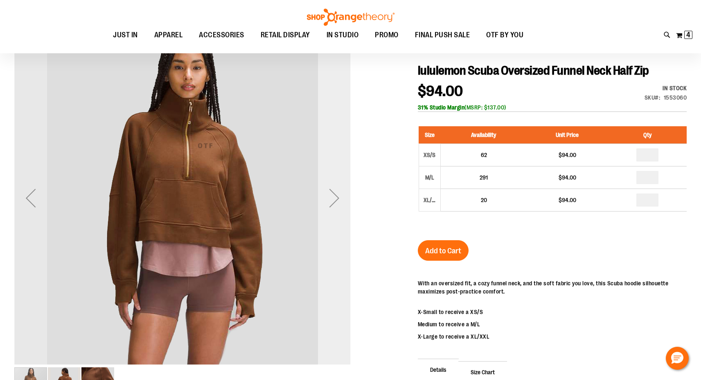
scroll to position [76, 0]
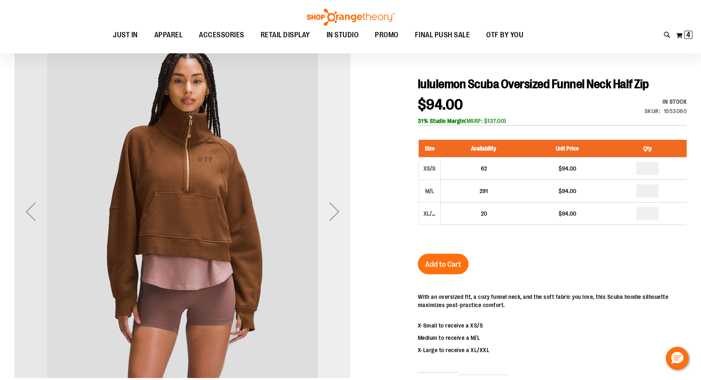
click at [338, 216] on div "Next" at bounding box center [334, 211] width 33 height 33
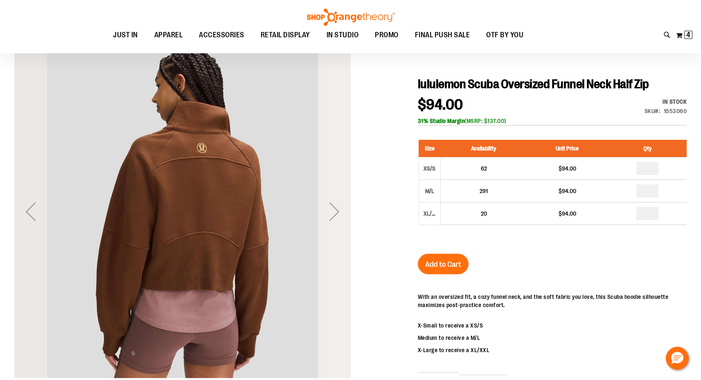
click at [338, 216] on div "Next" at bounding box center [334, 211] width 33 height 33
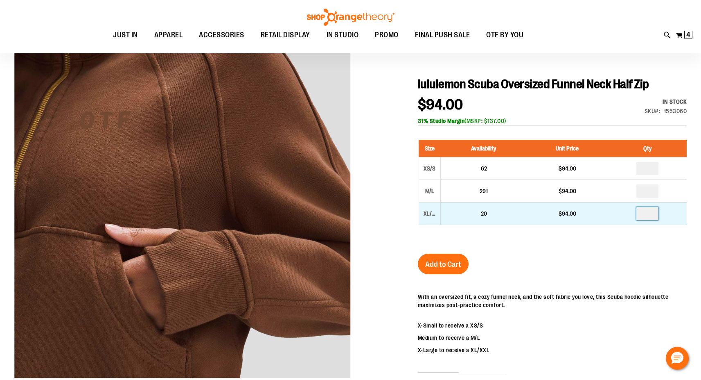
click at [648, 217] on input "number" at bounding box center [648, 213] width 22 height 13
type input "*"
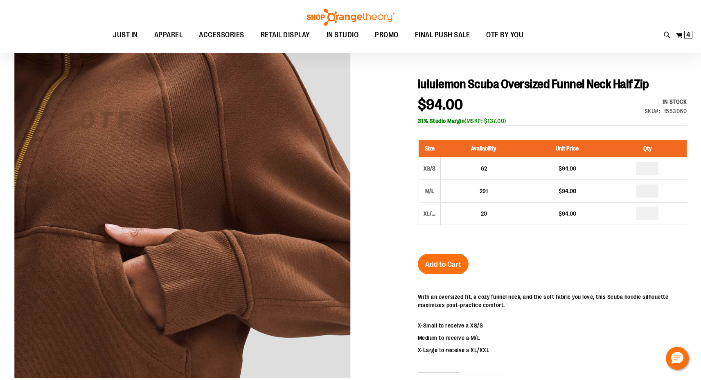
click at [610, 226] on div "Size Availability Unit Price Qty XS/S 62 $94.00 * M/L 291 $94.00" at bounding box center [552, 188] width 269 height 114
click at [456, 260] on span "Add to Cart" at bounding box center [443, 264] width 36 height 9
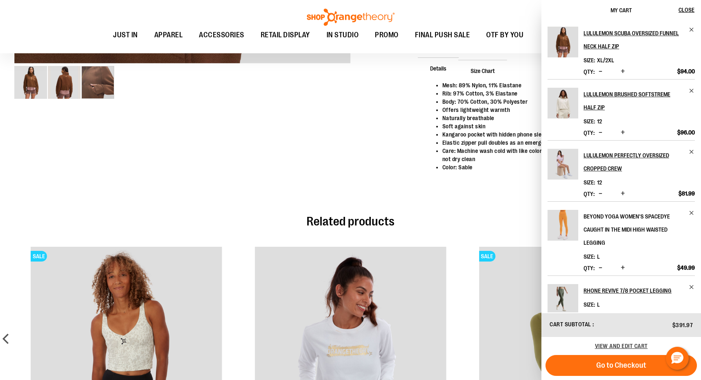
scroll to position [365, 0]
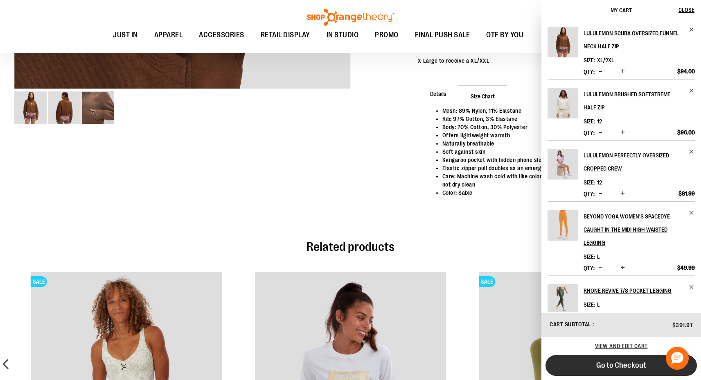
click at [618, 364] on span "Go to Checkout" at bounding box center [622, 364] width 50 height 9
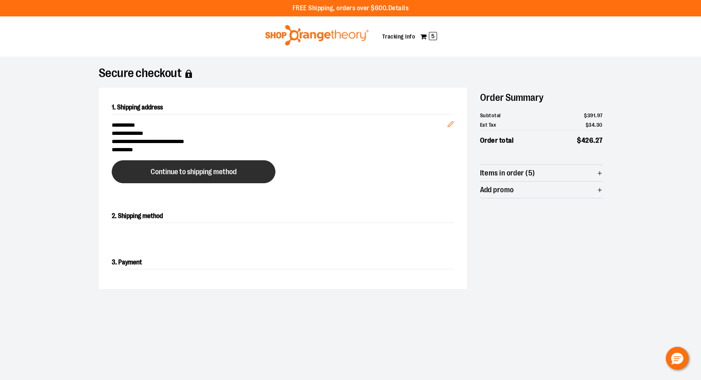
click at [238, 172] on button "Continue to shipping method" at bounding box center [194, 171] width 164 height 23
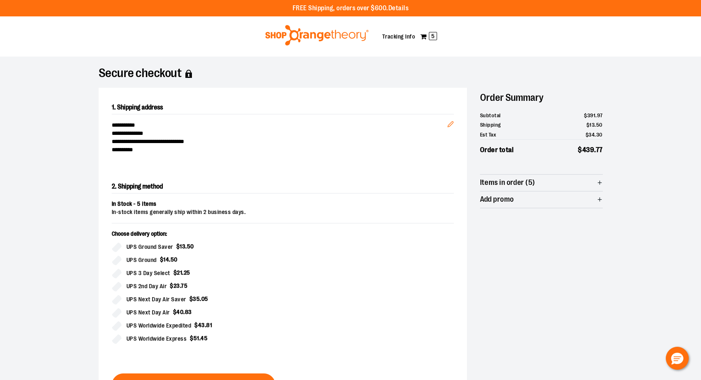
click at [566, 183] on span "Items in order (5)" at bounding box center [541, 182] width 123 height 16
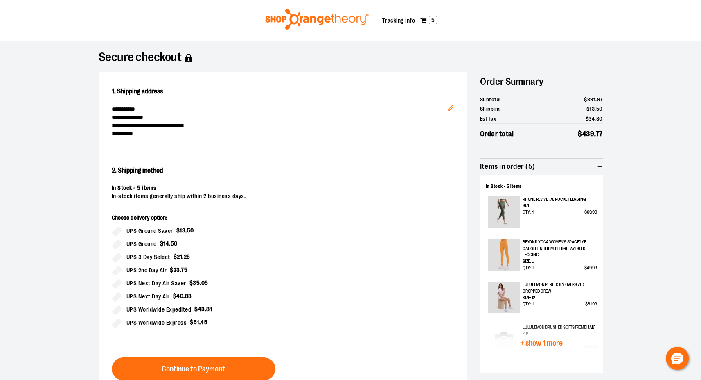
scroll to position [30, 0]
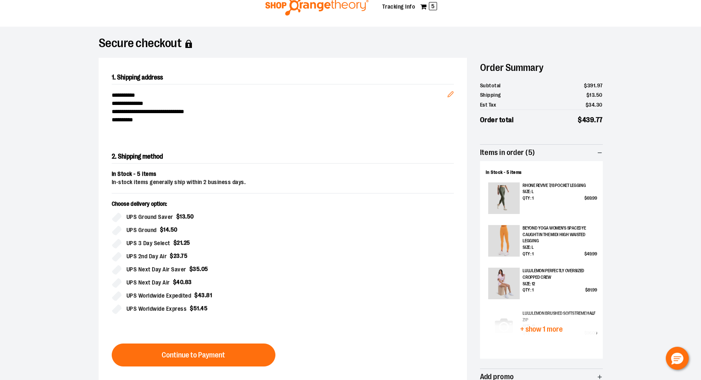
click at [555, 326] on span "+ show 1 more" at bounding box center [541, 329] width 43 height 8
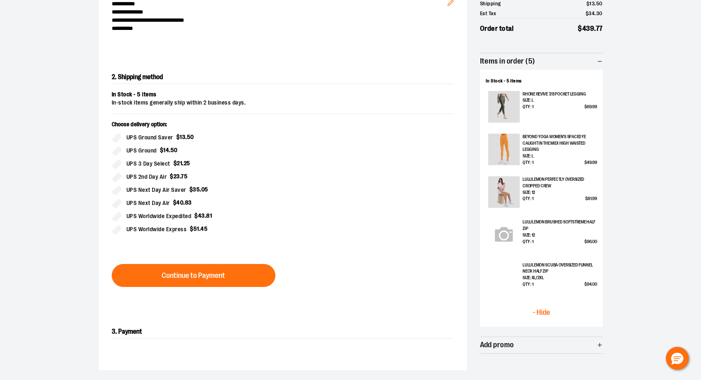
scroll to position [0, 0]
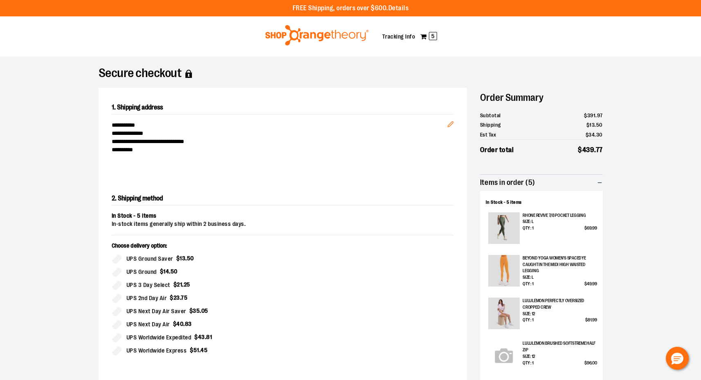
click at [330, 34] on img at bounding box center [317, 35] width 106 height 20
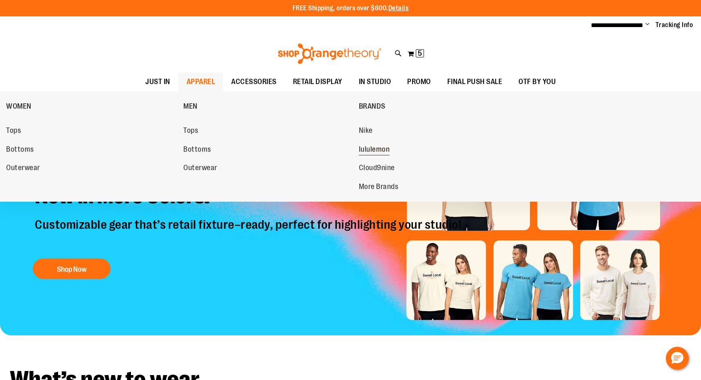
click at [370, 149] on span "lululemon" at bounding box center [374, 150] width 31 height 10
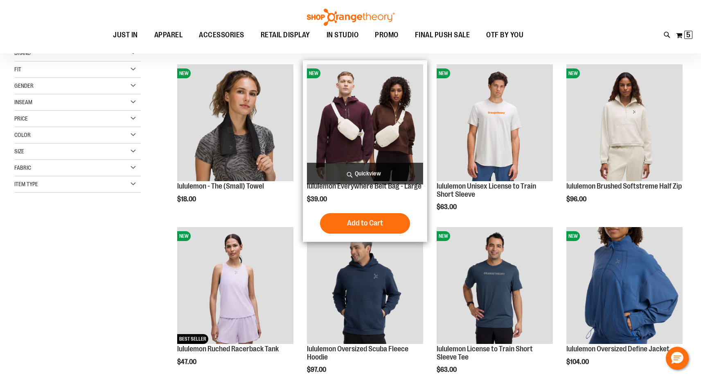
scroll to position [140, 0]
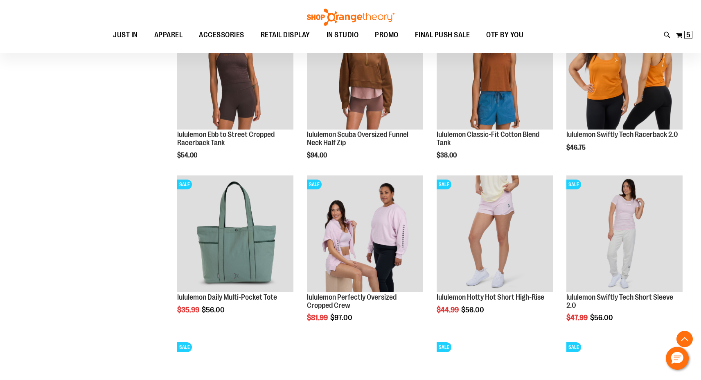
scroll to position [805, 0]
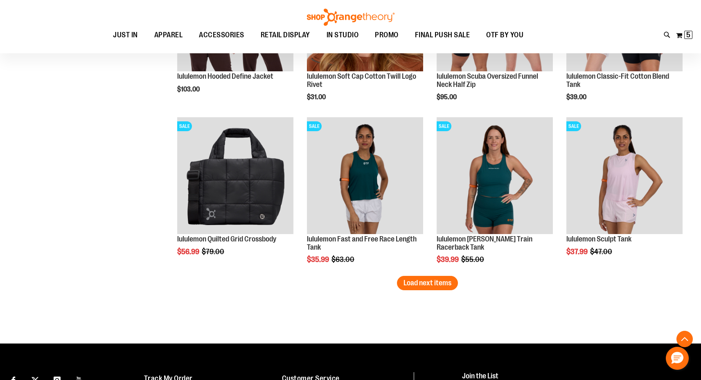
scroll to position [1360, 0]
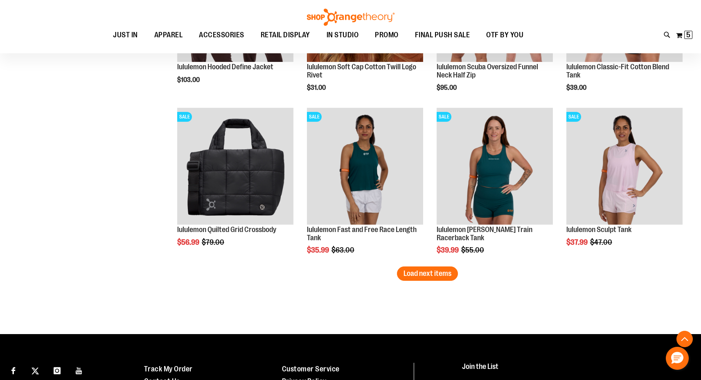
click at [444, 276] on span "Load next items" at bounding box center [428, 273] width 48 height 8
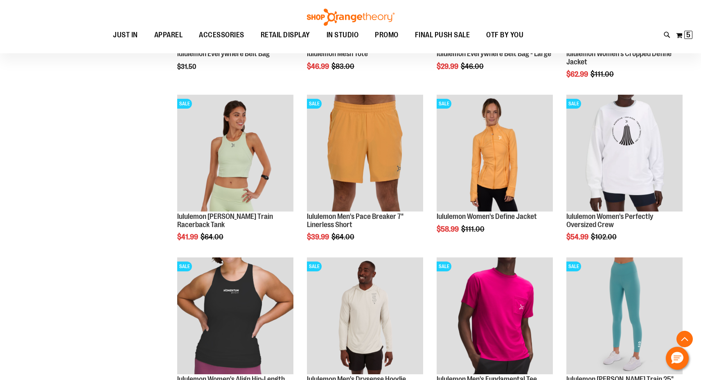
scroll to position [1774, 0]
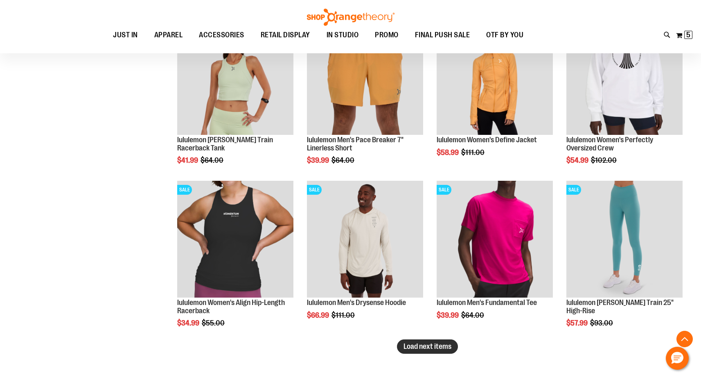
click at [446, 349] on span "Load next items" at bounding box center [428, 346] width 48 height 8
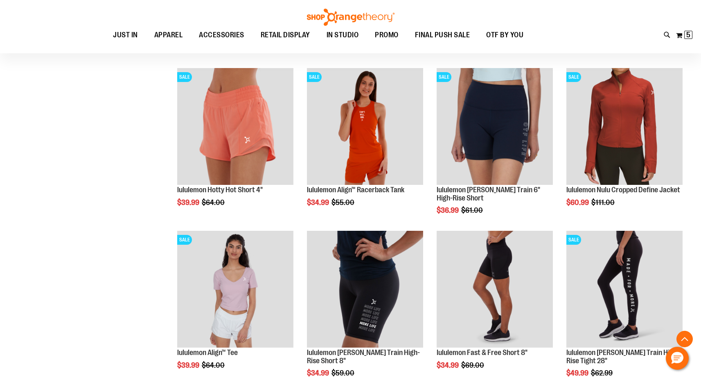
scroll to position [2346, 0]
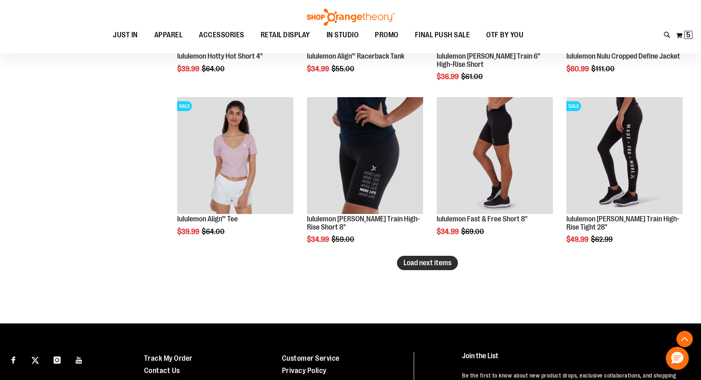
click at [441, 265] on span "Load next items" at bounding box center [428, 262] width 48 height 8
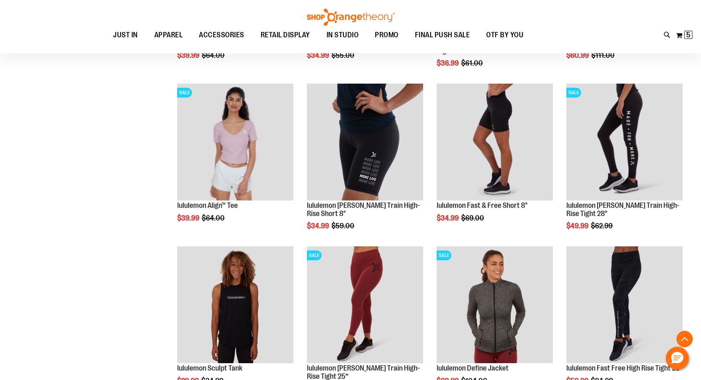
scroll to position [2288, 0]
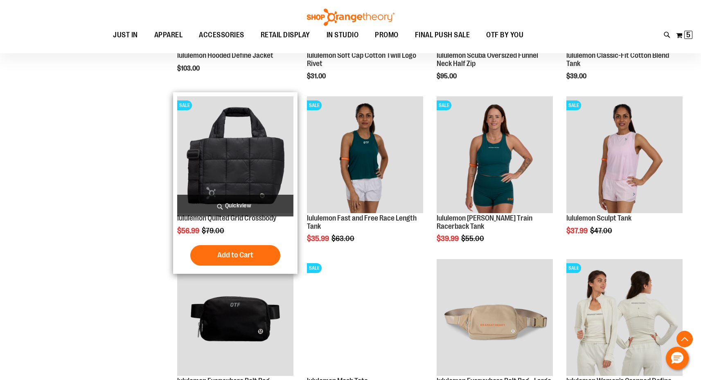
scroll to position [1106, 0]
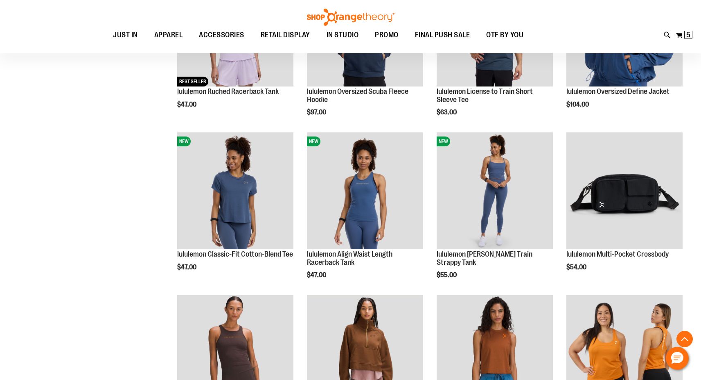
scroll to position [420, 0]
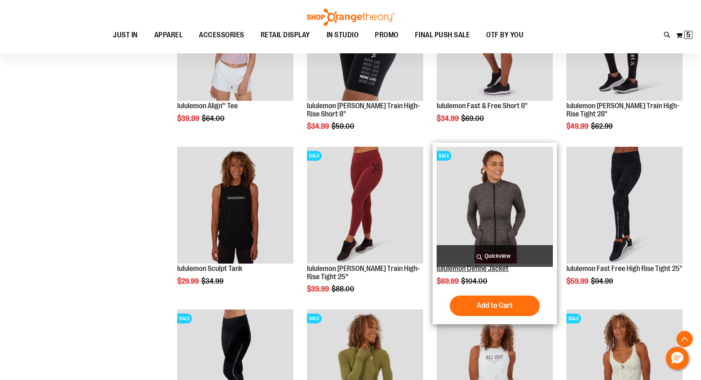
scroll to position [2602, 0]
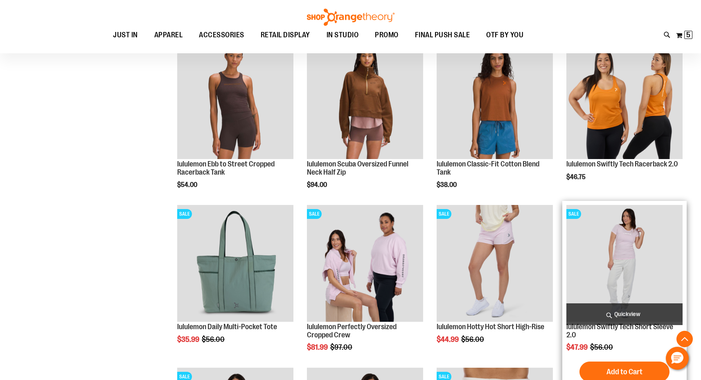
scroll to position [732, 0]
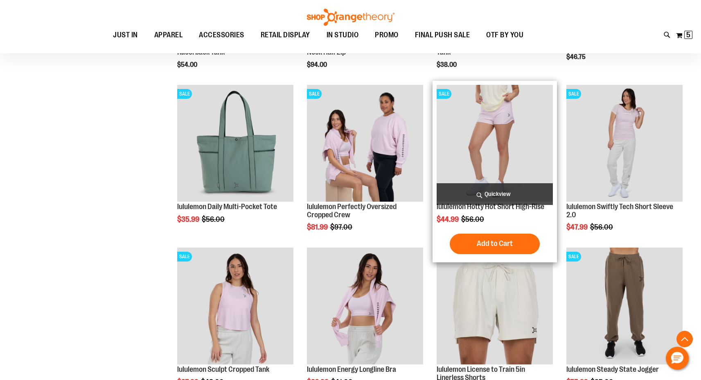
click at [520, 135] on img "product" at bounding box center [495, 143] width 116 height 116
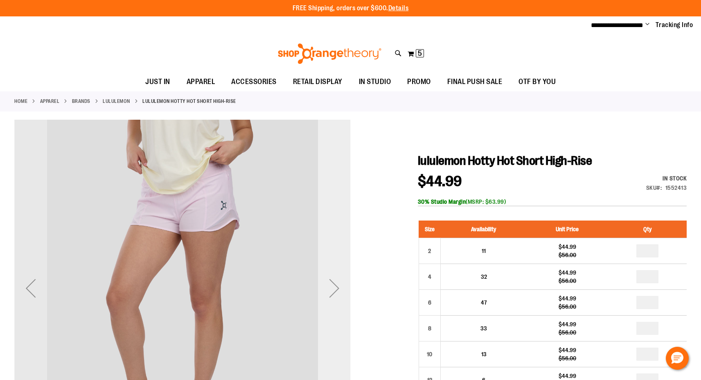
click at [328, 290] on div "Next" at bounding box center [334, 287] width 33 height 33
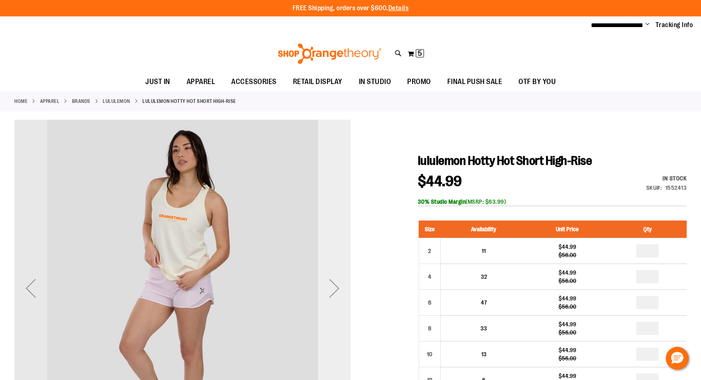
click at [328, 289] on div "Next" at bounding box center [334, 287] width 33 height 33
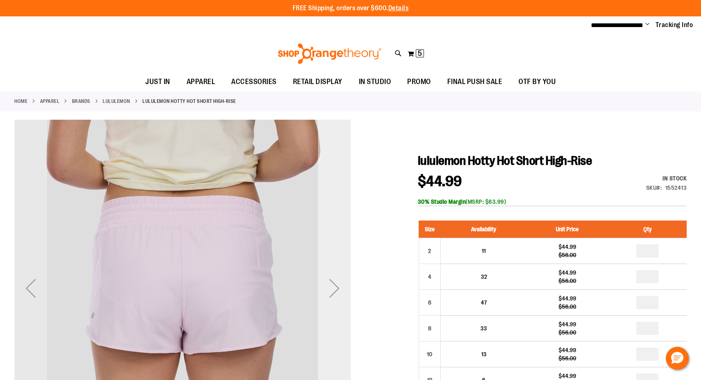
click at [328, 289] on div "Next" at bounding box center [334, 287] width 33 height 33
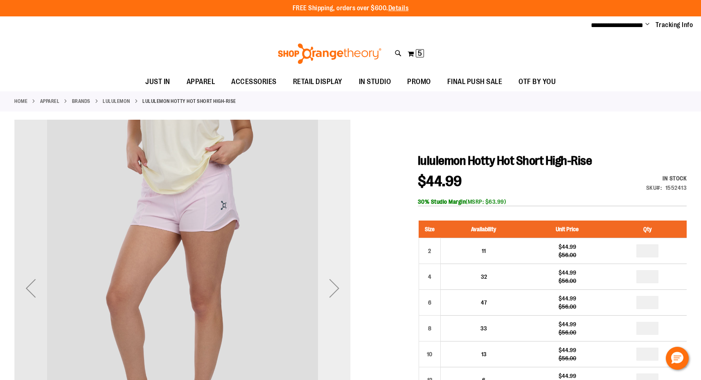
click at [328, 289] on div "Next" at bounding box center [334, 287] width 33 height 33
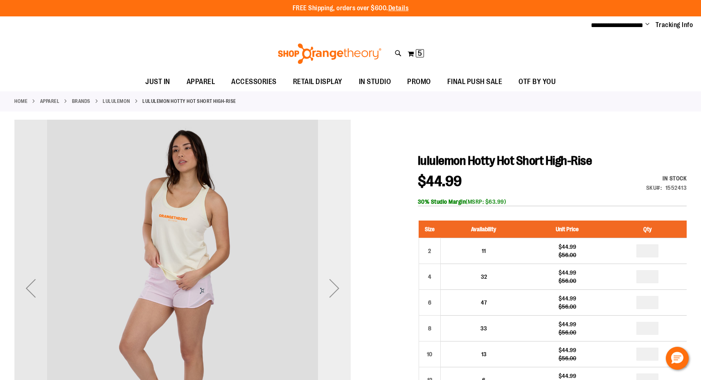
click at [328, 289] on div "Next" at bounding box center [334, 287] width 33 height 33
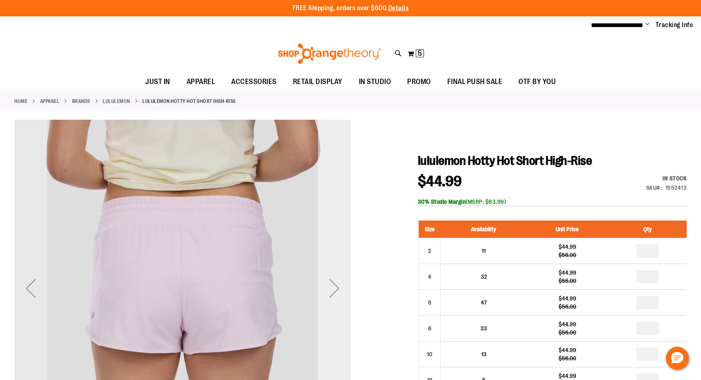
click at [328, 289] on div "Next" at bounding box center [334, 287] width 33 height 33
